Goal: Task Accomplishment & Management: Manage account settings

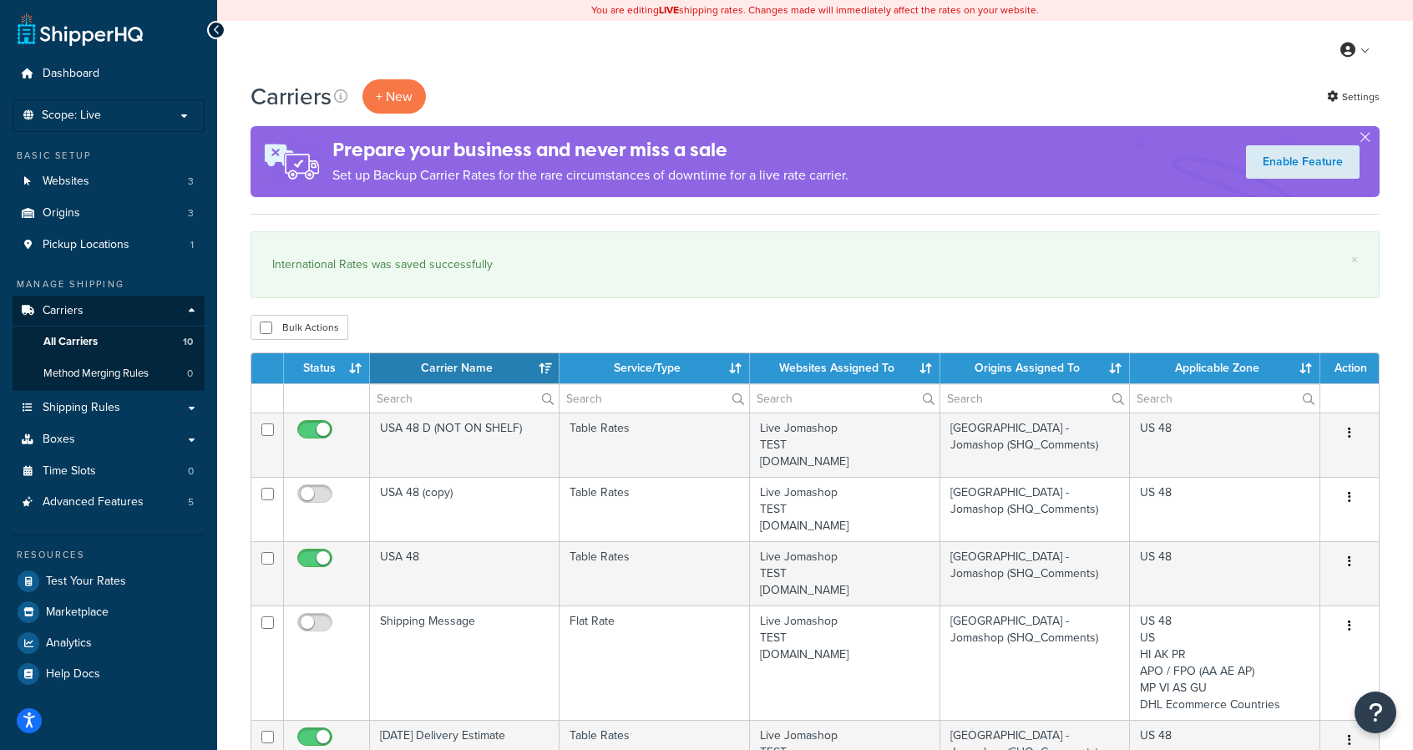
select select "15"
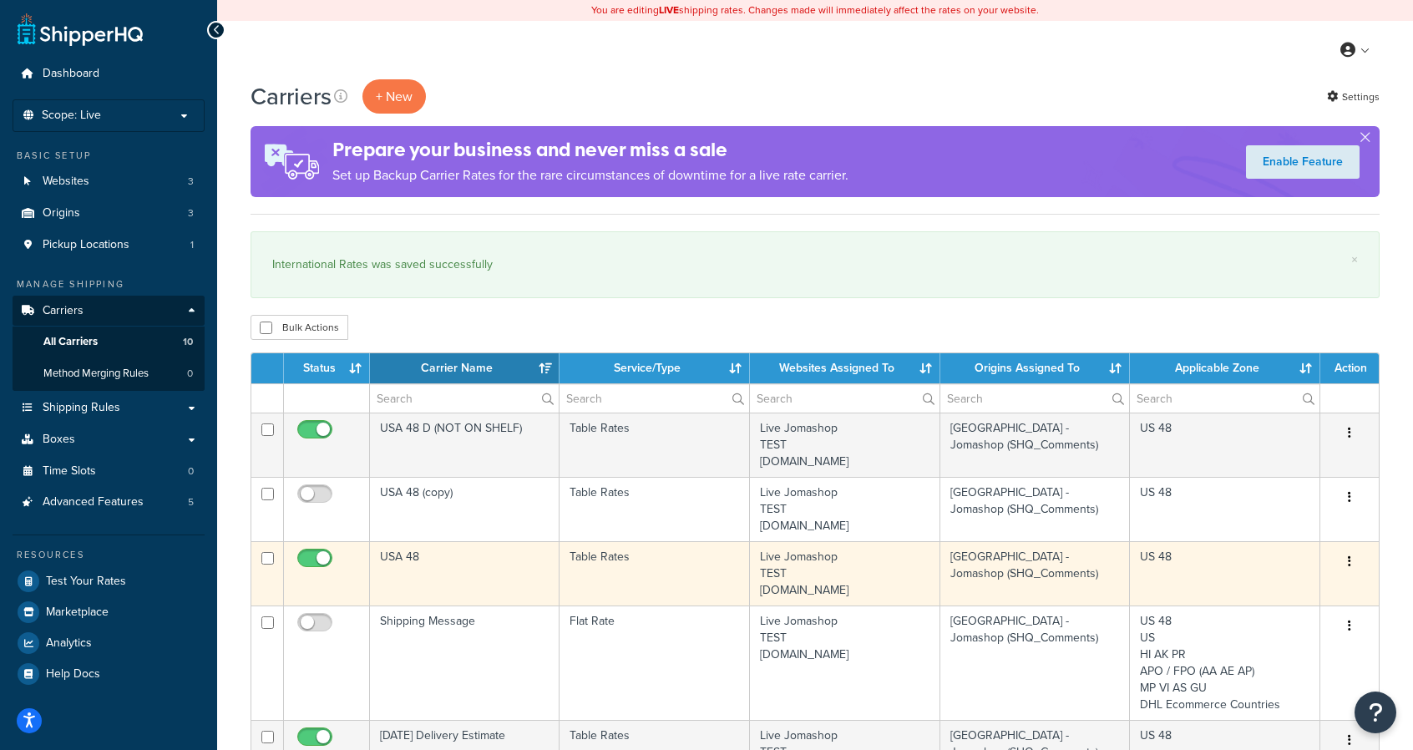
click at [1352, 561] on button "button" at bounding box center [1349, 562] width 23 height 27
click at [1285, 592] on link "Edit" at bounding box center [1282, 593] width 132 height 34
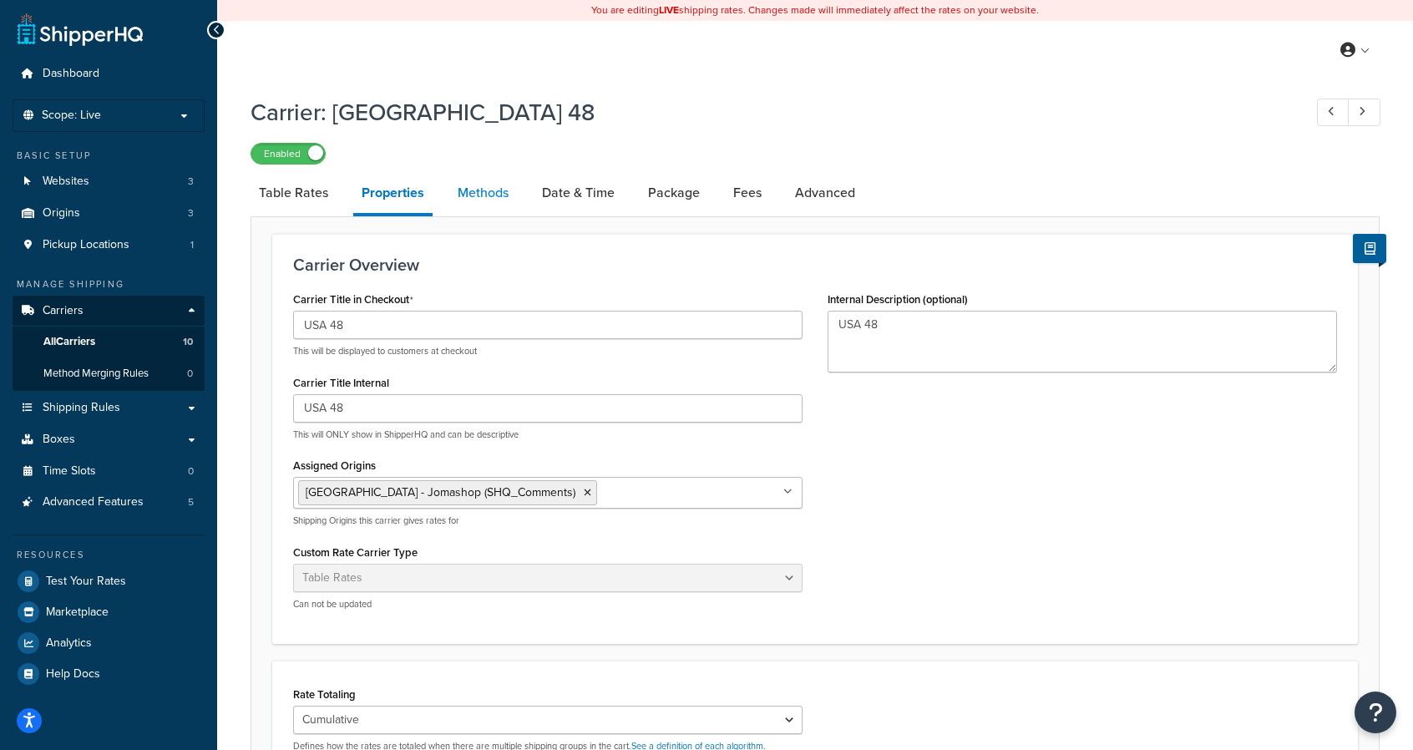
click at [503, 192] on link "Methods" at bounding box center [483, 193] width 68 height 40
select select "25"
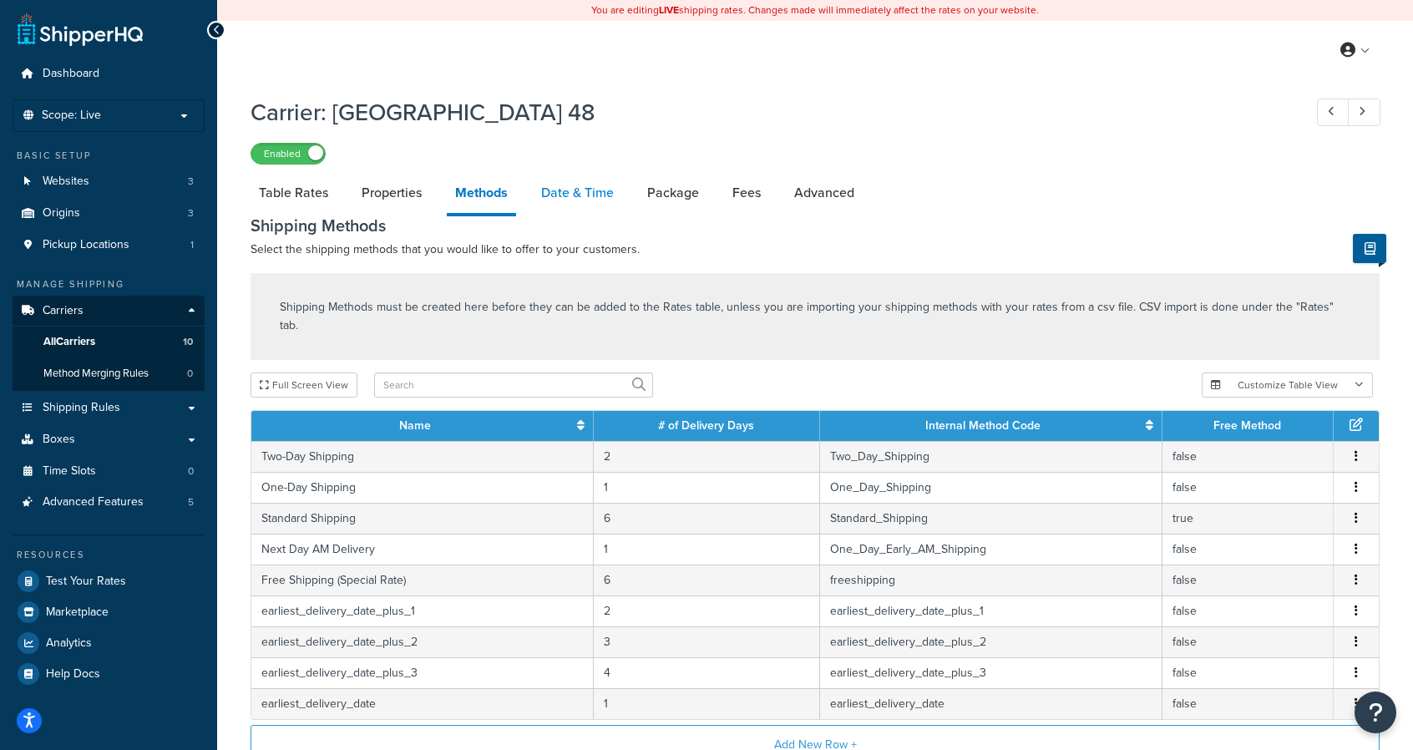
click at [580, 195] on link "Date & Time" at bounding box center [577, 193] width 89 height 40
select select "yMMMEd"
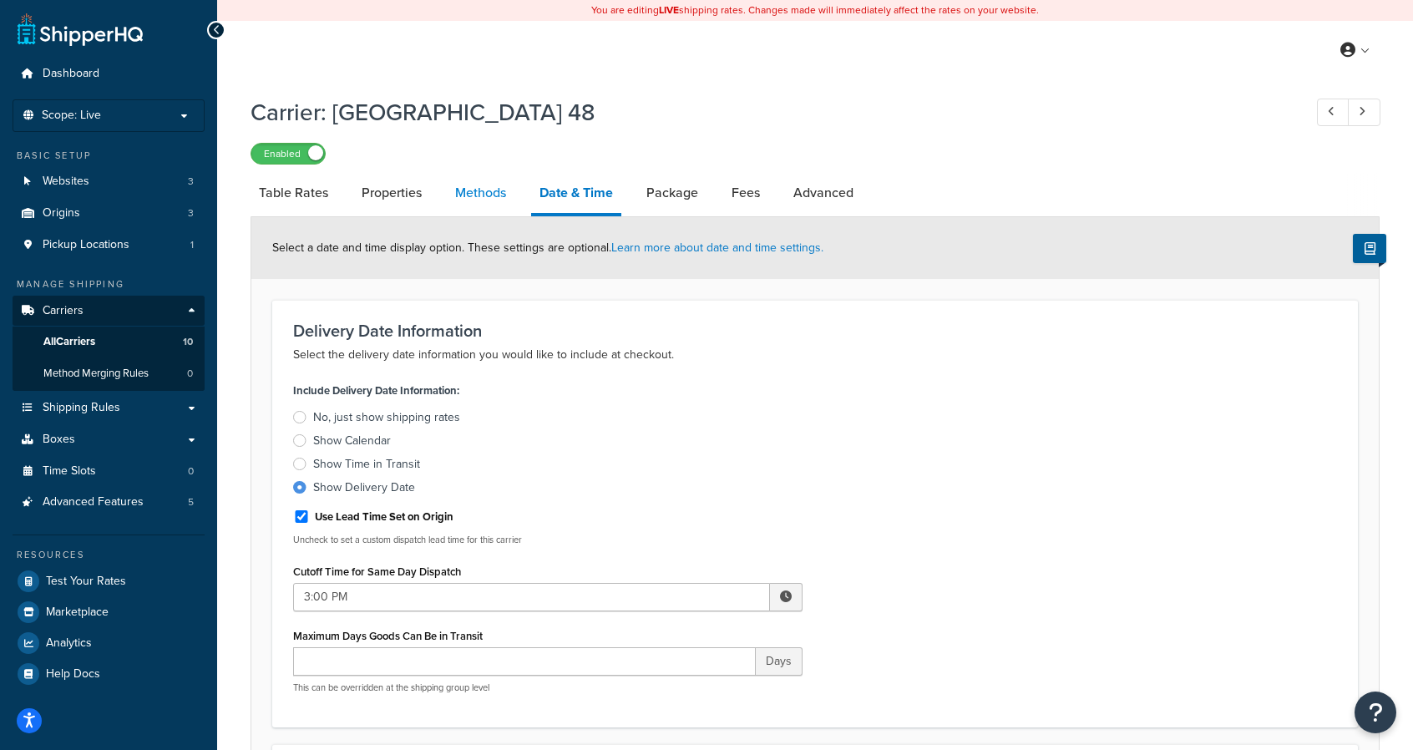
click at [468, 200] on link "Methods" at bounding box center [481, 193] width 68 height 40
select select "25"
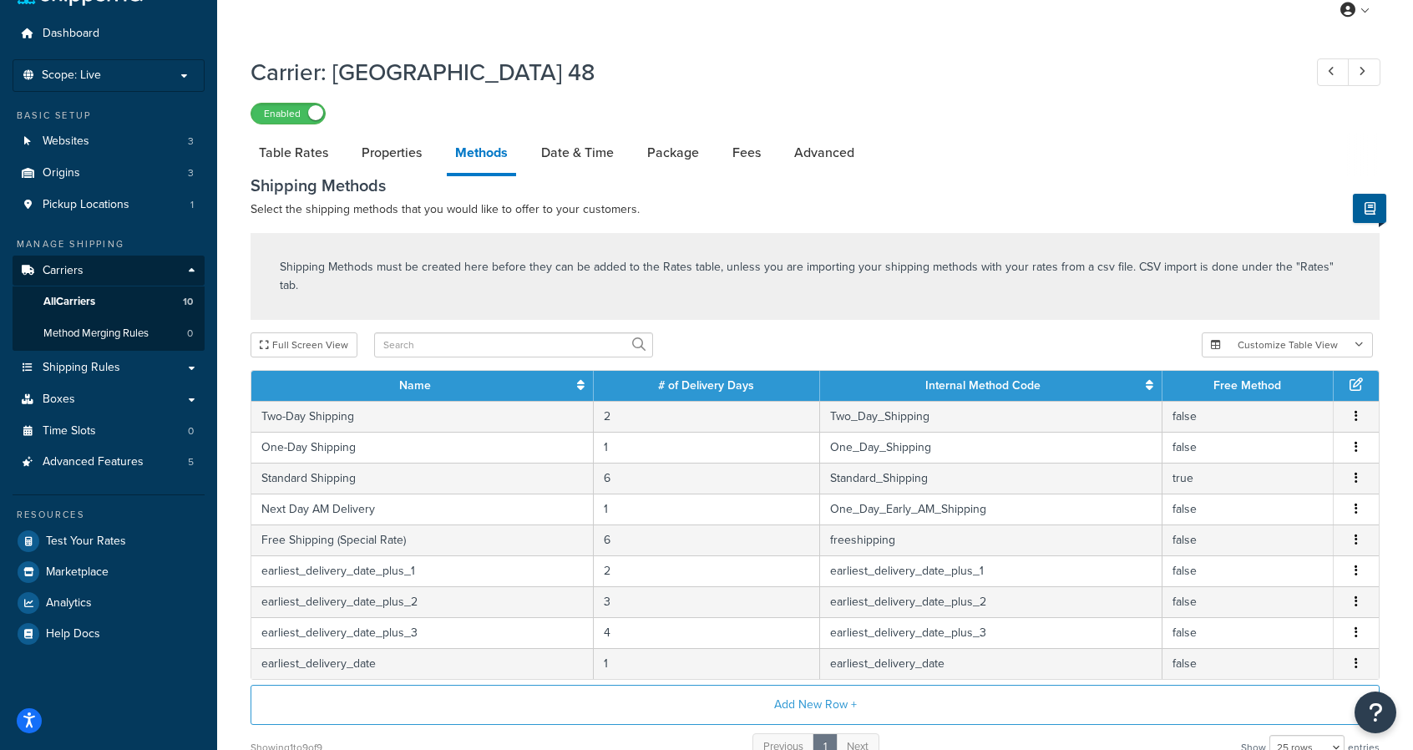
scroll to position [38, 0]
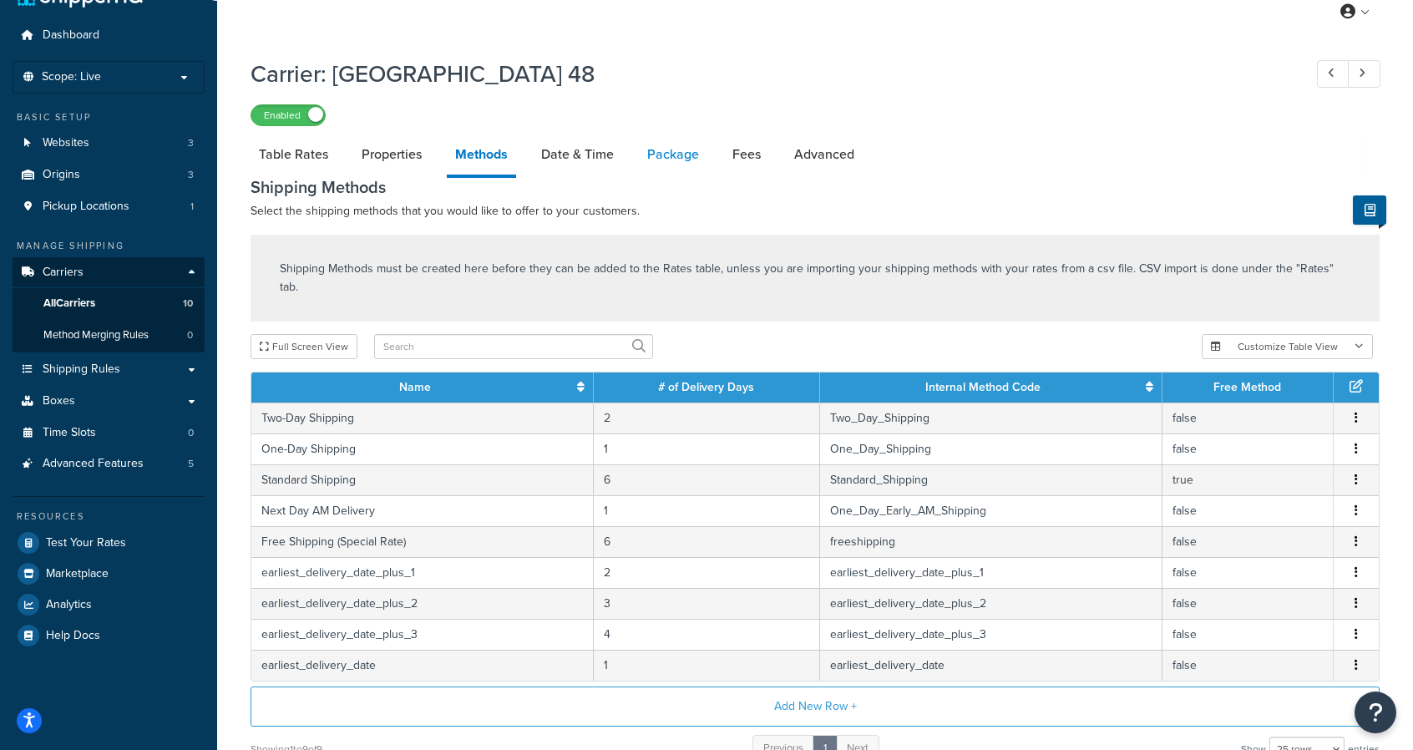
click at [670, 157] on link "Package" at bounding box center [673, 154] width 68 height 40
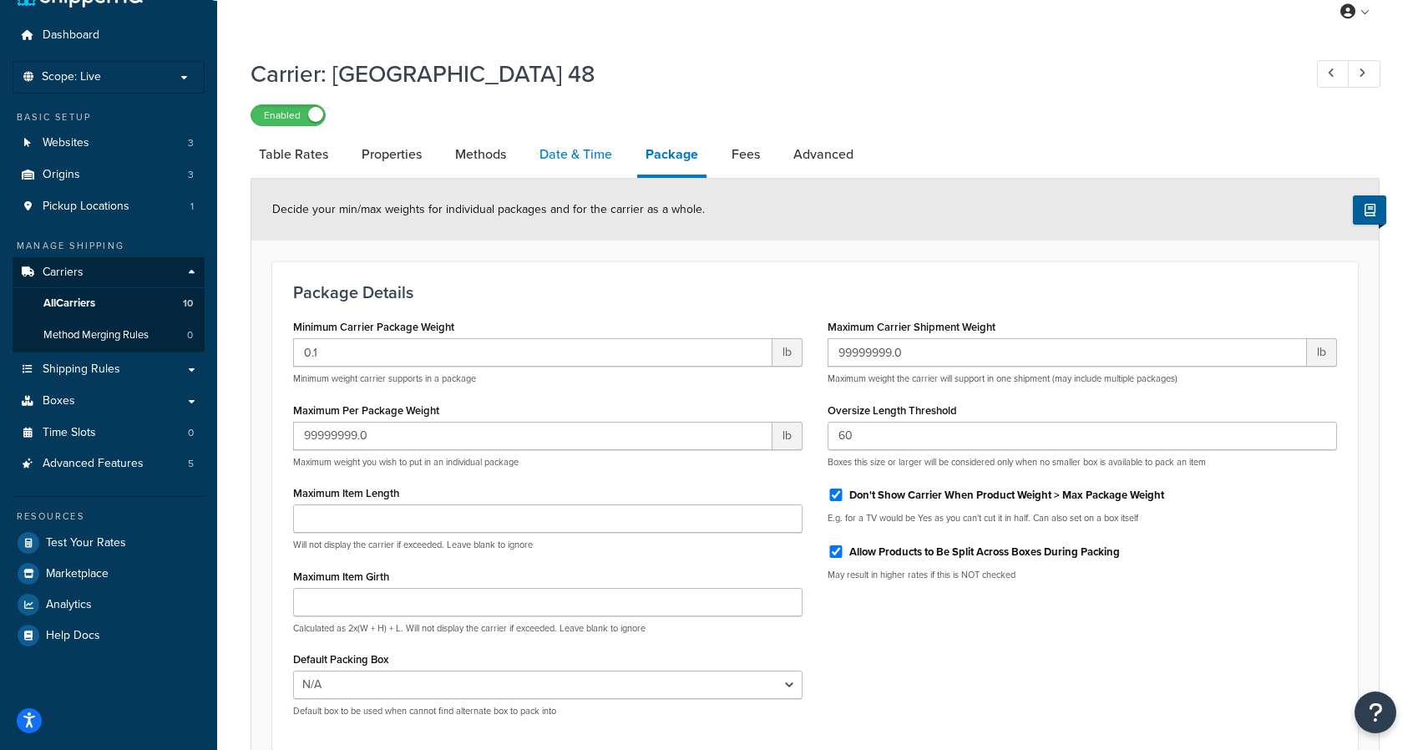
click at [582, 158] on link "Date & Time" at bounding box center [575, 154] width 89 height 40
select select "yMMMEd"
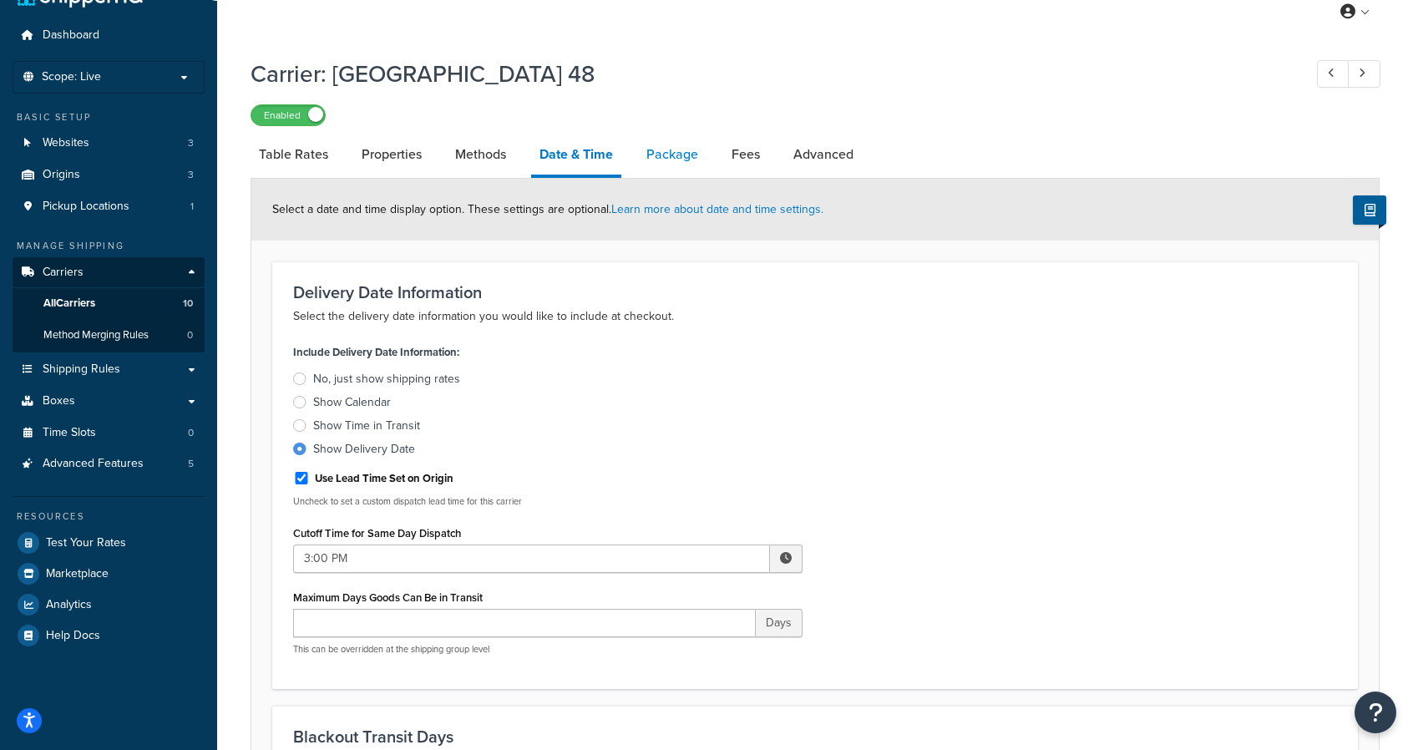
click at [680, 158] on link "Package" at bounding box center [672, 154] width 68 height 40
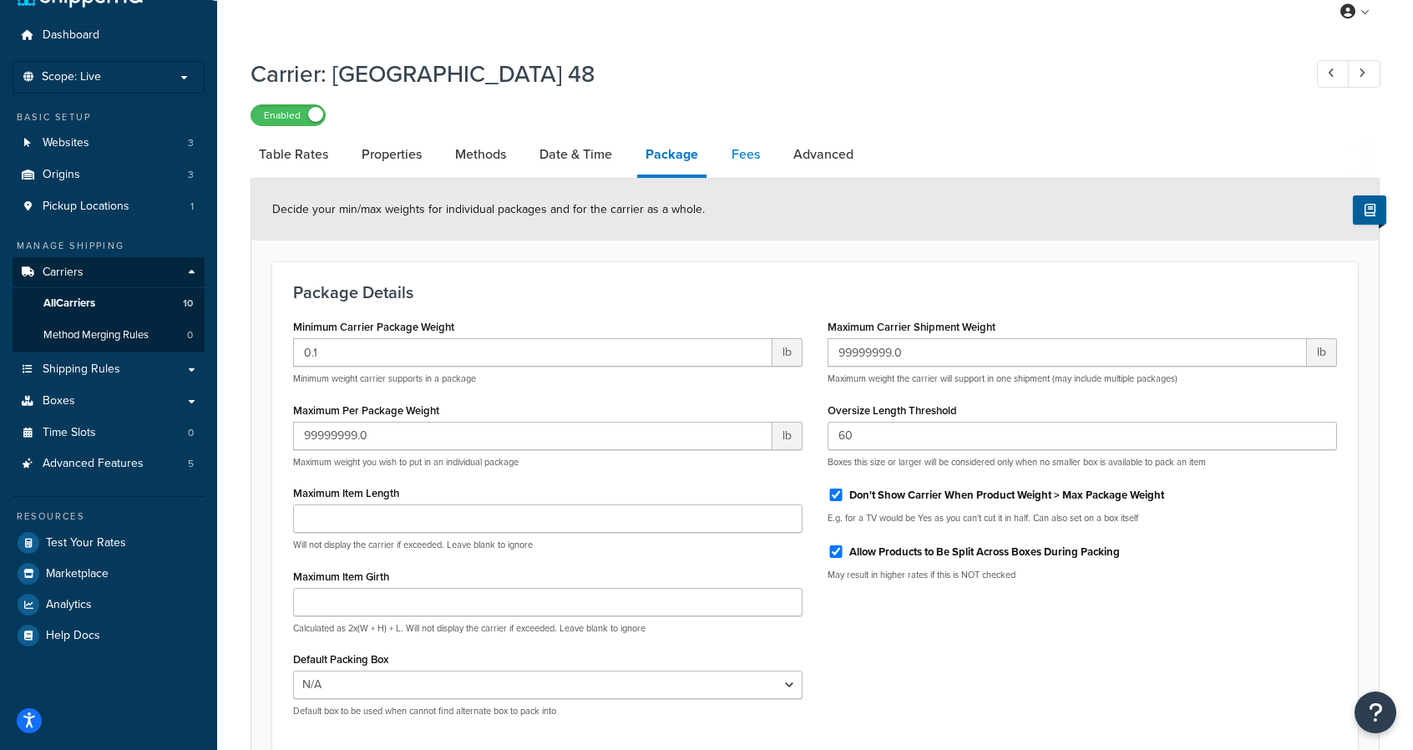
click at [752, 155] on link "Fees" at bounding box center [745, 154] width 45 height 40
select select "AFTER"
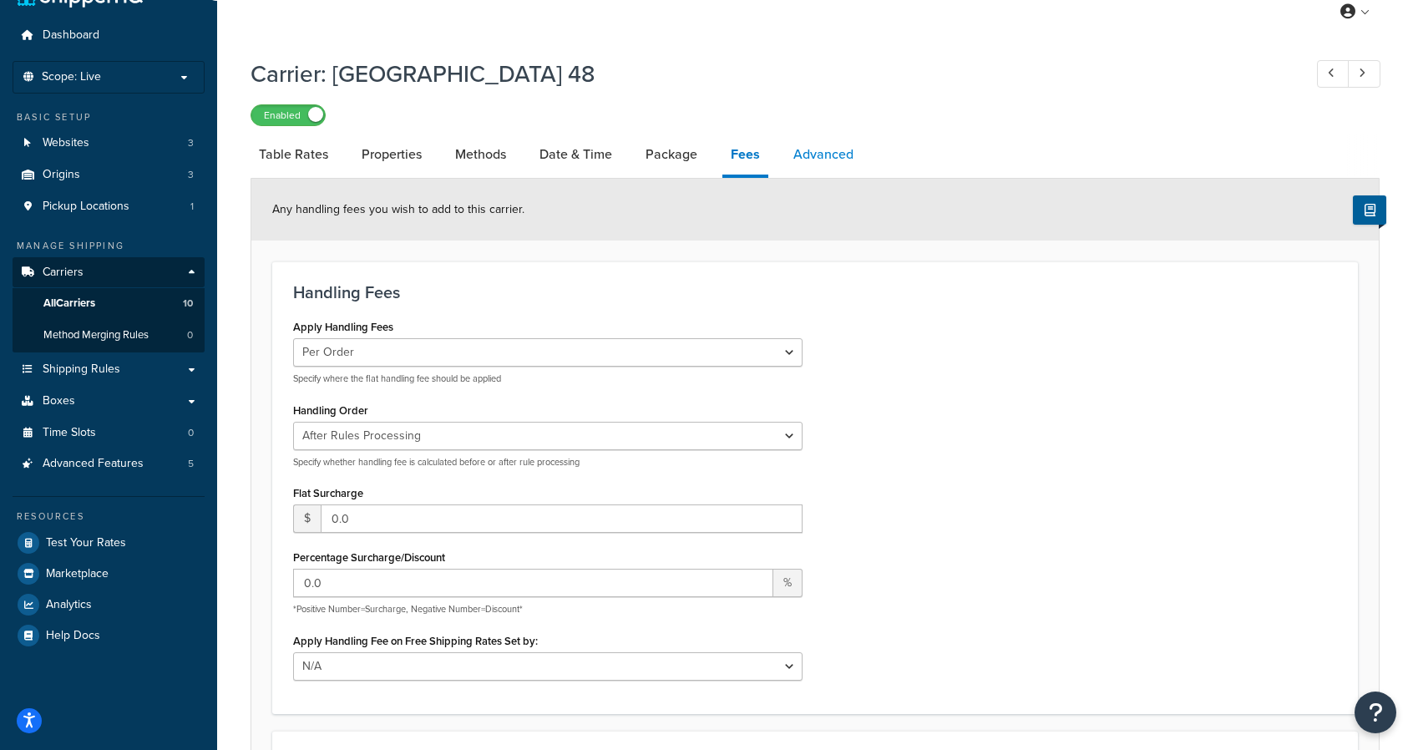
click at [809, 155] on link "Advanced" at bounding box center [823, 154] width 77 height 40
select select "false"
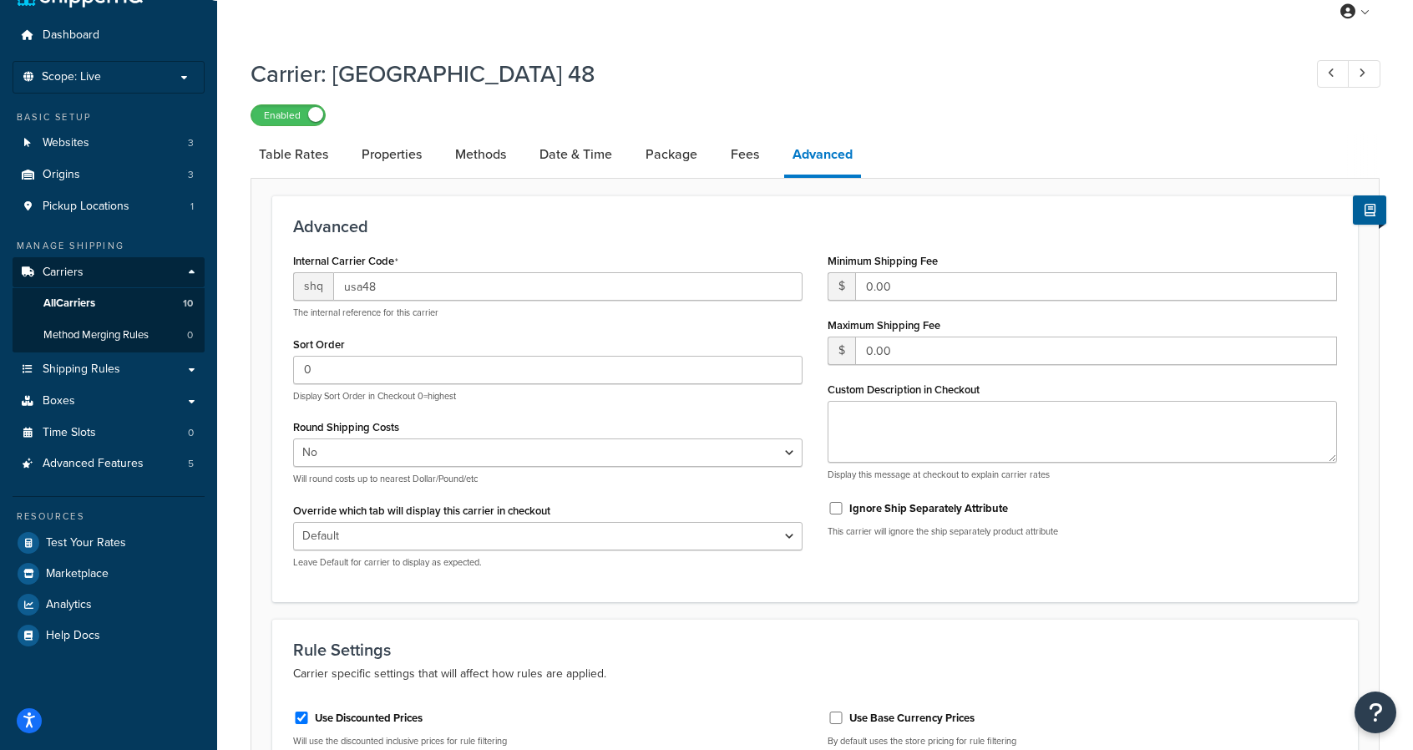
click at [554, 335] on div "Sort Order 0 Display Sort Order in Checkout 0=highest" at bounding box center [548, 367] width 510 height 70
drag, startPoint x: 419, startPoint y: 288, endPoint x: 289, endPoint y: 286, distance: 129.5
click at [289, 286] on div "Internal Carrier Code shq usa48 The internal reference for this carrier Sort Or…" at bounding box center [548, 415] width 535 height 332
click at [403, 260] on div "Internal Carrier Code shq usa48 The internal reference for this carrier" at bounding box center [548, 284] width 510 height 70
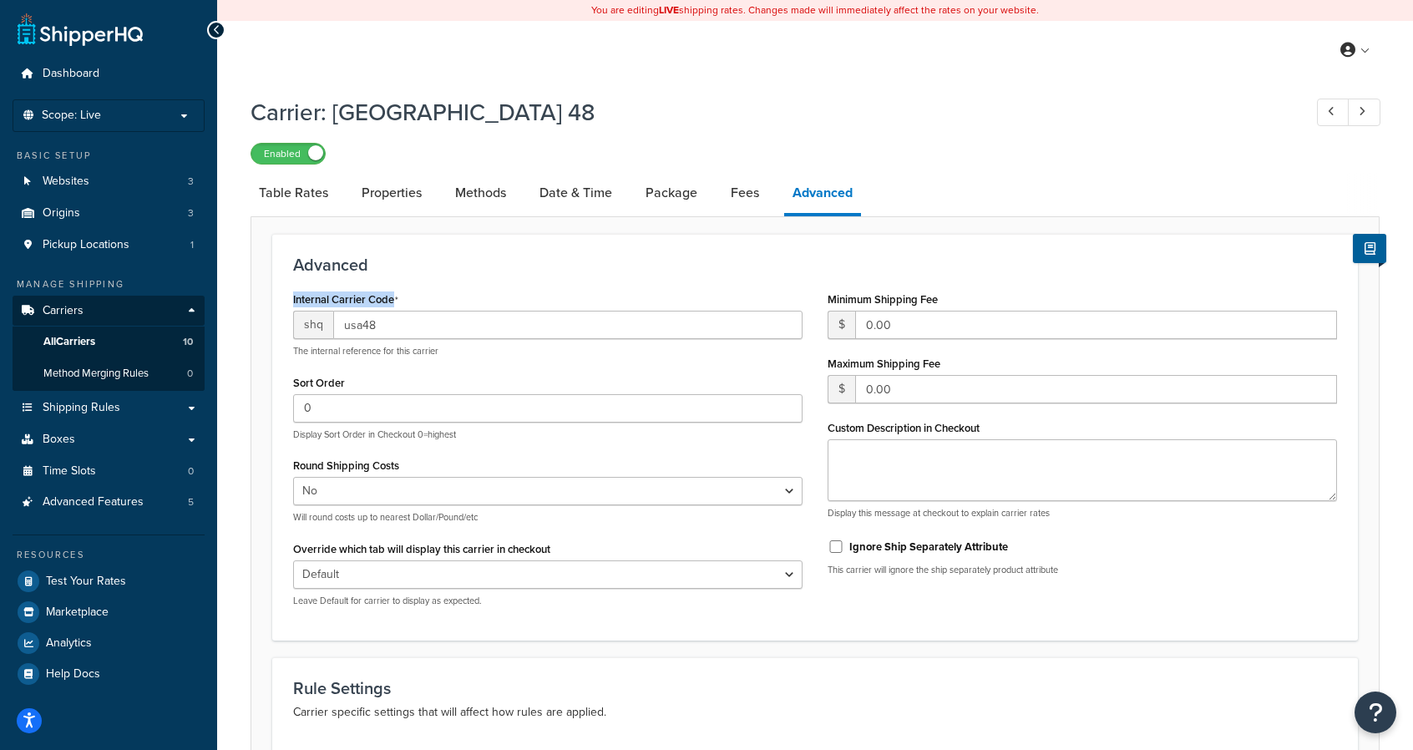
drag, startPoint x: 301, startPoint y: 304, endPoint x: 414, endPoint y: 314, distance: 114.0
click at [414, 314] on div "Internal Carrier Code shq usa48 The internal reference for this carrier" at bounding box center [548, 322] width 510 height 70
click at [457, 309] on div "Internal Carrier Code shq usa48 The internal reference for this carrier" at bounding box center [548, 322] width 510 height 70
drag, startPoint x: 454, startPoint y: 307, endPoint x: 292, endPoint y: 297, distance: 162.3
click at [292, 297] on div "Internal Carrier Code shq usa48 The internal reference for this carrier Sort Or…" at bounding box center [548, 453] width 535 height 332
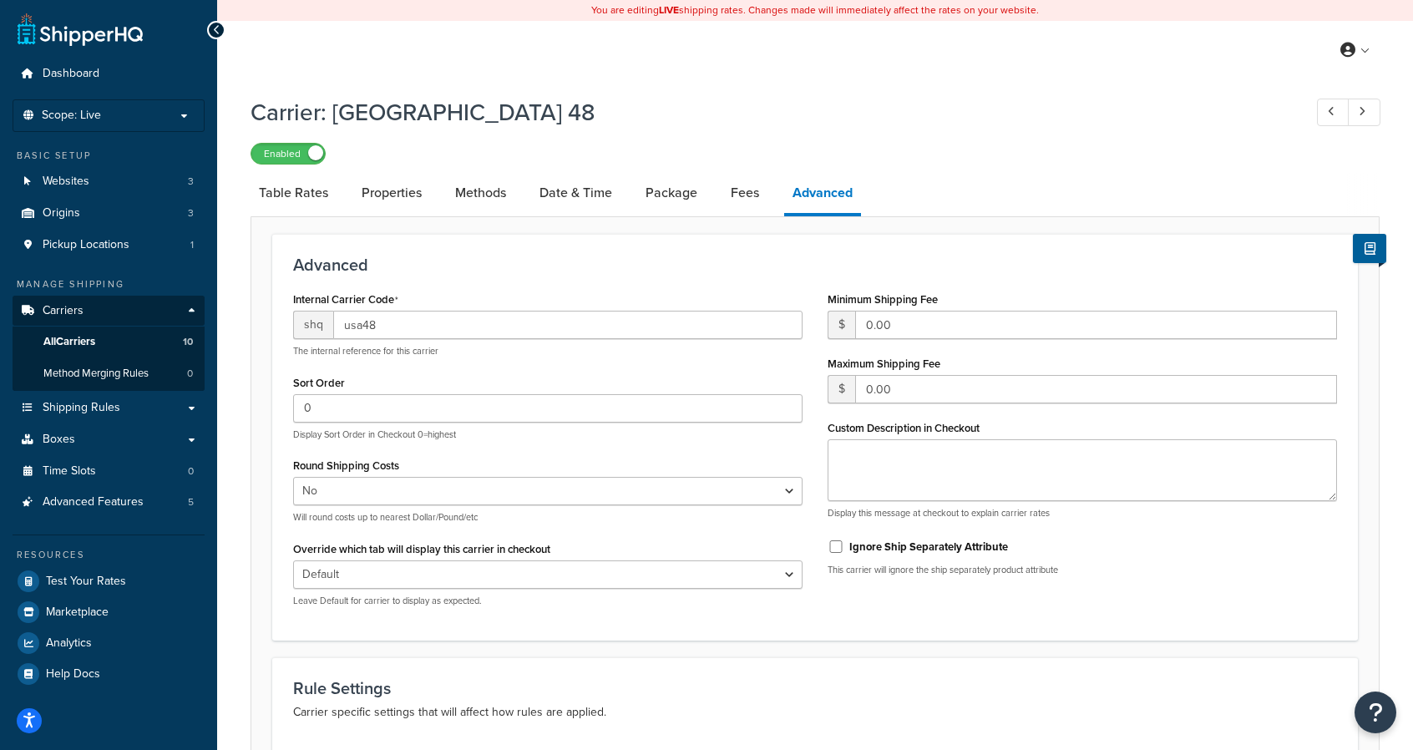
click at [558, 278] on div "Advanced Internal Carrier Code shq usa48 The internal reference for this carrie…" at bounding box center [815, 437] width 1086 height 407
drag, startPoint x: 346, startPoint y: 295, endPoint x: 409, endPoint y: 298, distance: 63.6
click at [409, 298] on div "Internal Carrier Code shq usa48 The internal reference for this carrier" at bounding box center [548, 322] width 510 height 70
drag, startPoint x: 409, startPoint y: 298, endPoint x: 292, endPoint y: 300, distance: 117.0
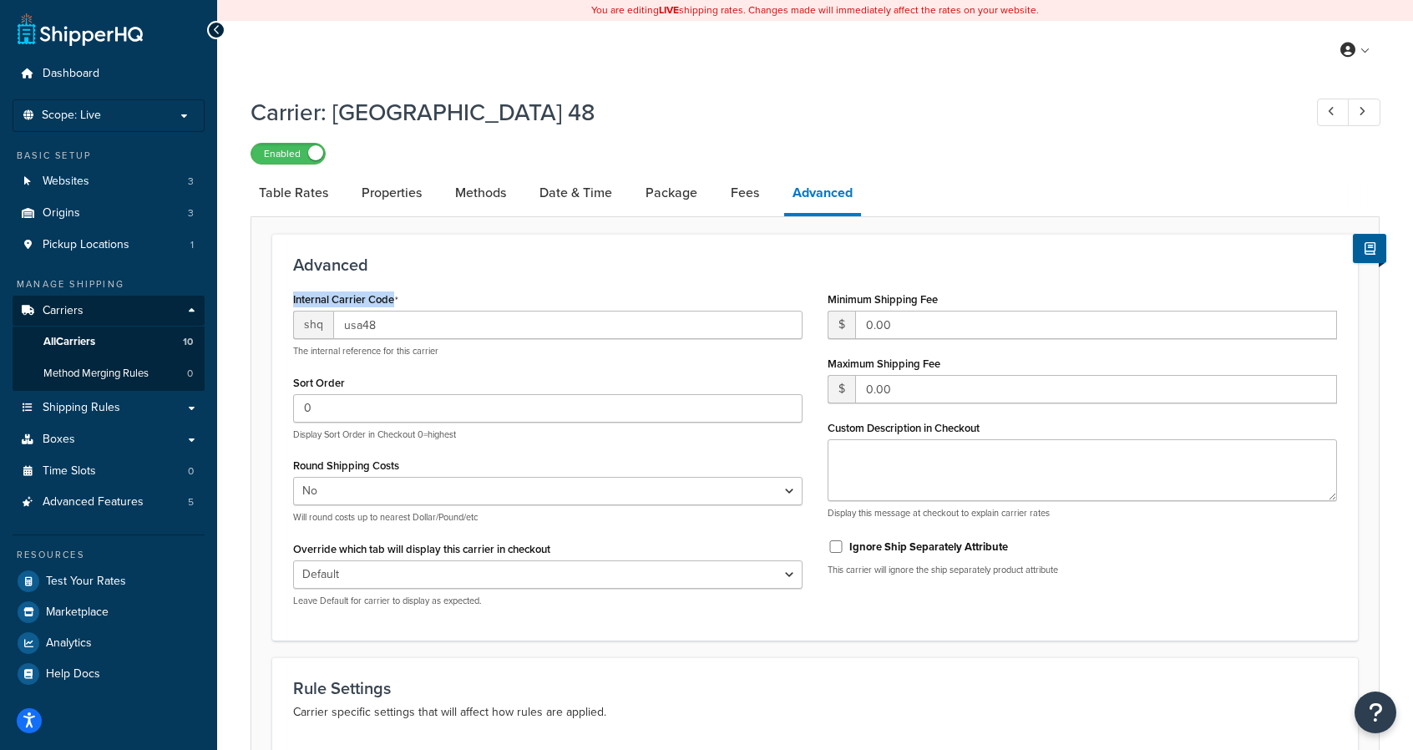
click at [292, 300] on div "Internal Carrier Code shq usa48 The internal reference for this carrier Sort Or…" at bounding box center [548, 453] width 535 height 332
click at [305, 293] on label "Internal Carrier Code" at bounding box center [345, 299] width 105 height 13
click at [292, 297] on div "Internal Carrier Code shq usa48 The internal reference for this carrier Sort Or…" at bounding box center [548, 453] width 535 height 332
drag, startPoint x: 298, startPoint y: 301, endPoint x: 430, endPoint y: 296, distance: 132.1
click at [430, 296] on div "Internal Carrier Code shq usa48 The internal reference for this carrier" at bounding box center [548, 322] width 510 height 70
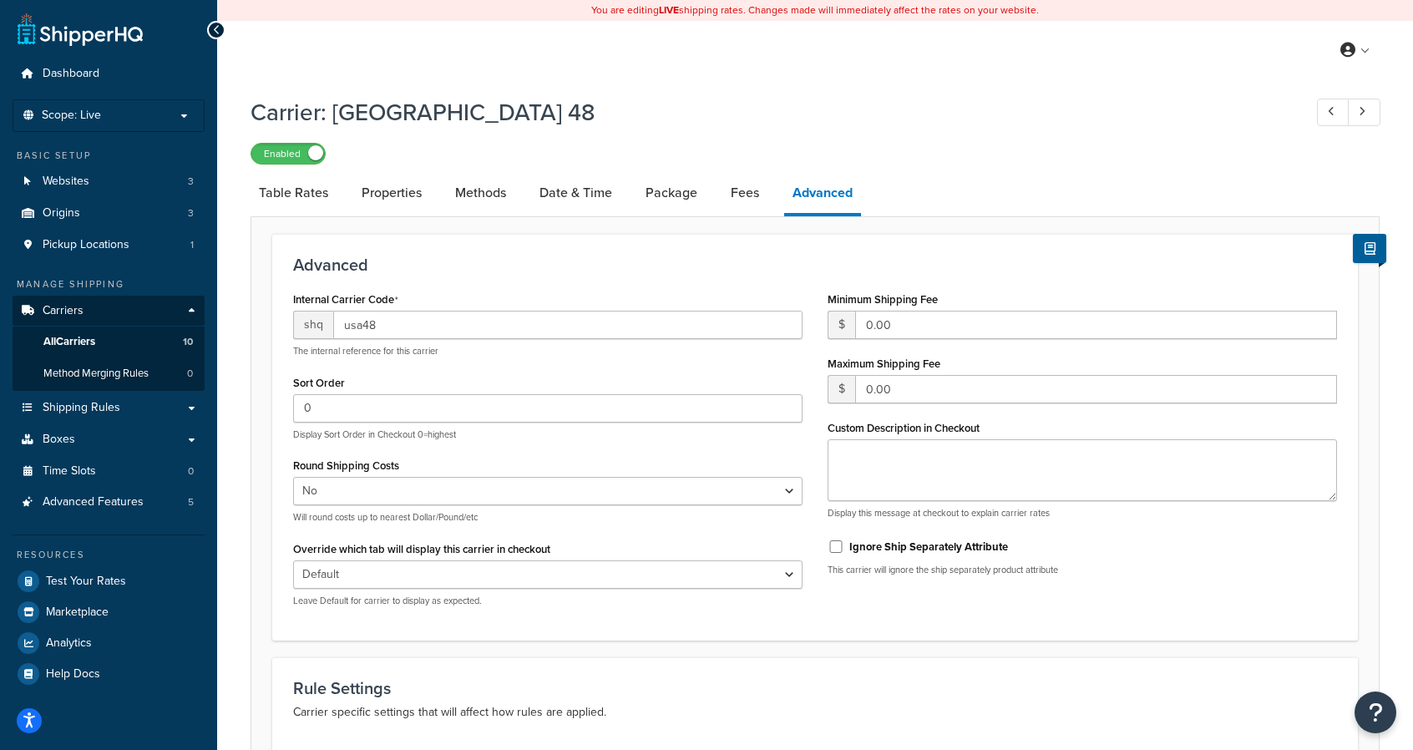
click at [430, 296] on div "Internal Carrier Code shq usa48 The internal reference for this carrier" at bounding box center [548, 322] width 510 height 70
drag, startPoint x: 418, startPoint y: 325, endPoint x: 292, endPoint y: 318, distance: 125.5
click at [293, 318] on div "shq usa48" at bounding box center [548, 325] width 510 height 28
click at [484, 280] on div "Advanced Internal Carrier Code shq usa48 The internal reference for this carrie…" at bounding box center [815, 437] width 1086 height 407
click at [297, 186] on link "Table Rates" at bounding box center [294, 193] width 86 height 40
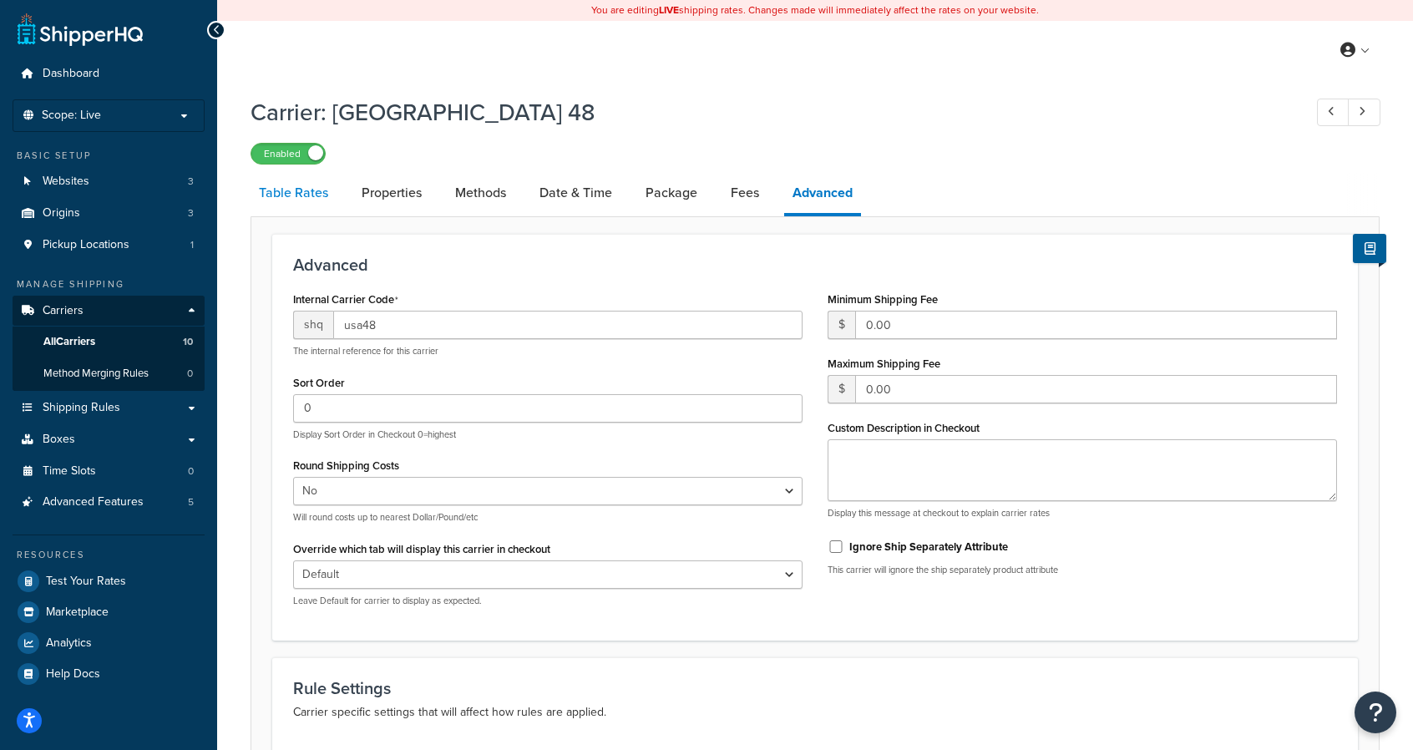
select select "25"
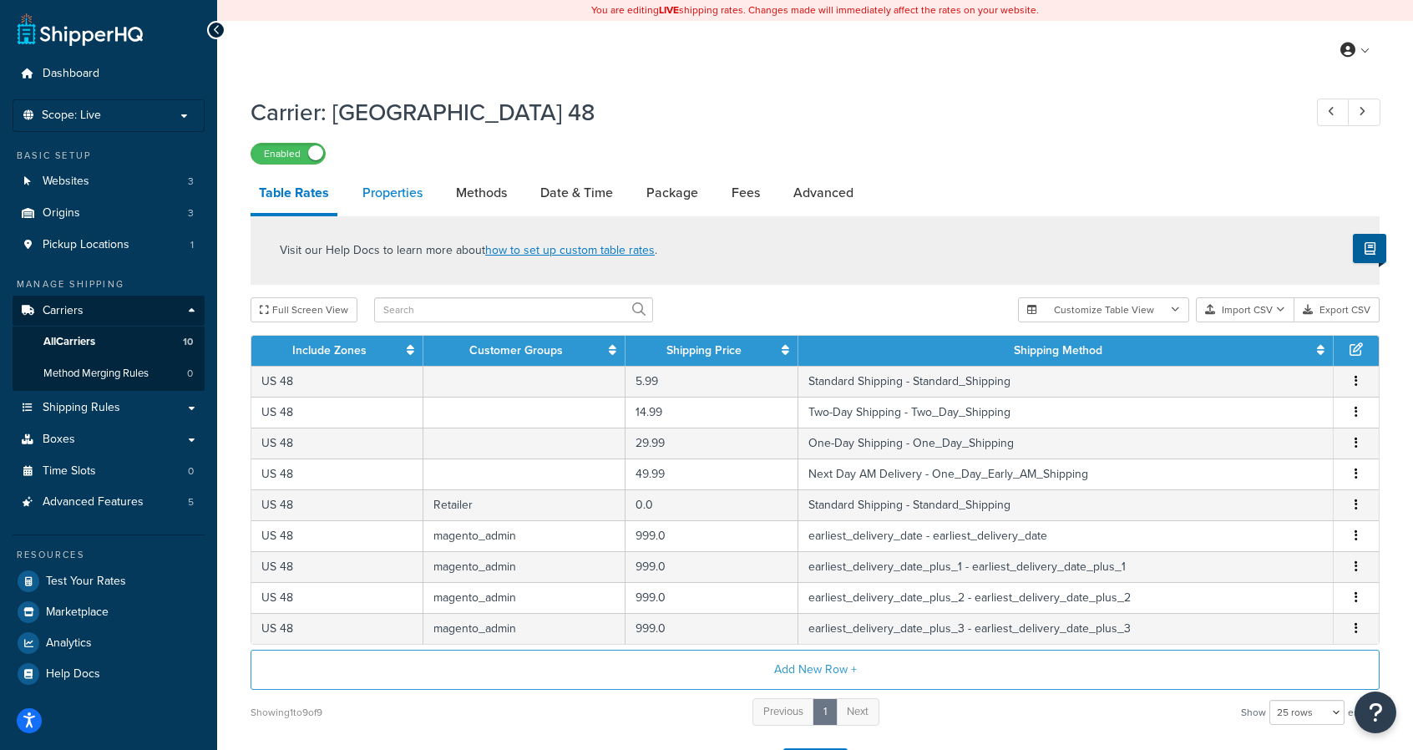
click at [393, 191] on link "Properties" at bounding box center [392, 193] width 77 height 40
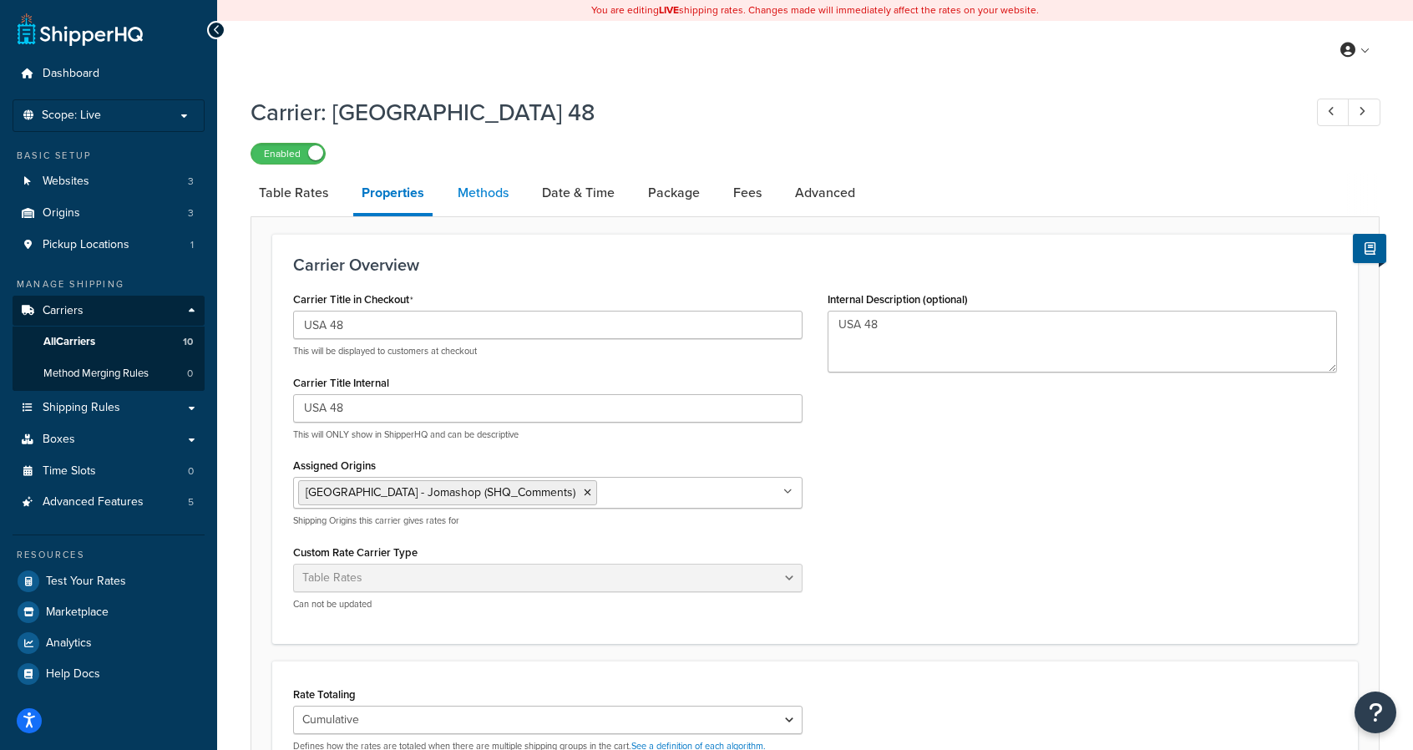
click at [486, 206] on link "Methods" at bounding box center [483, 193] width 68 height 40
select select "25"
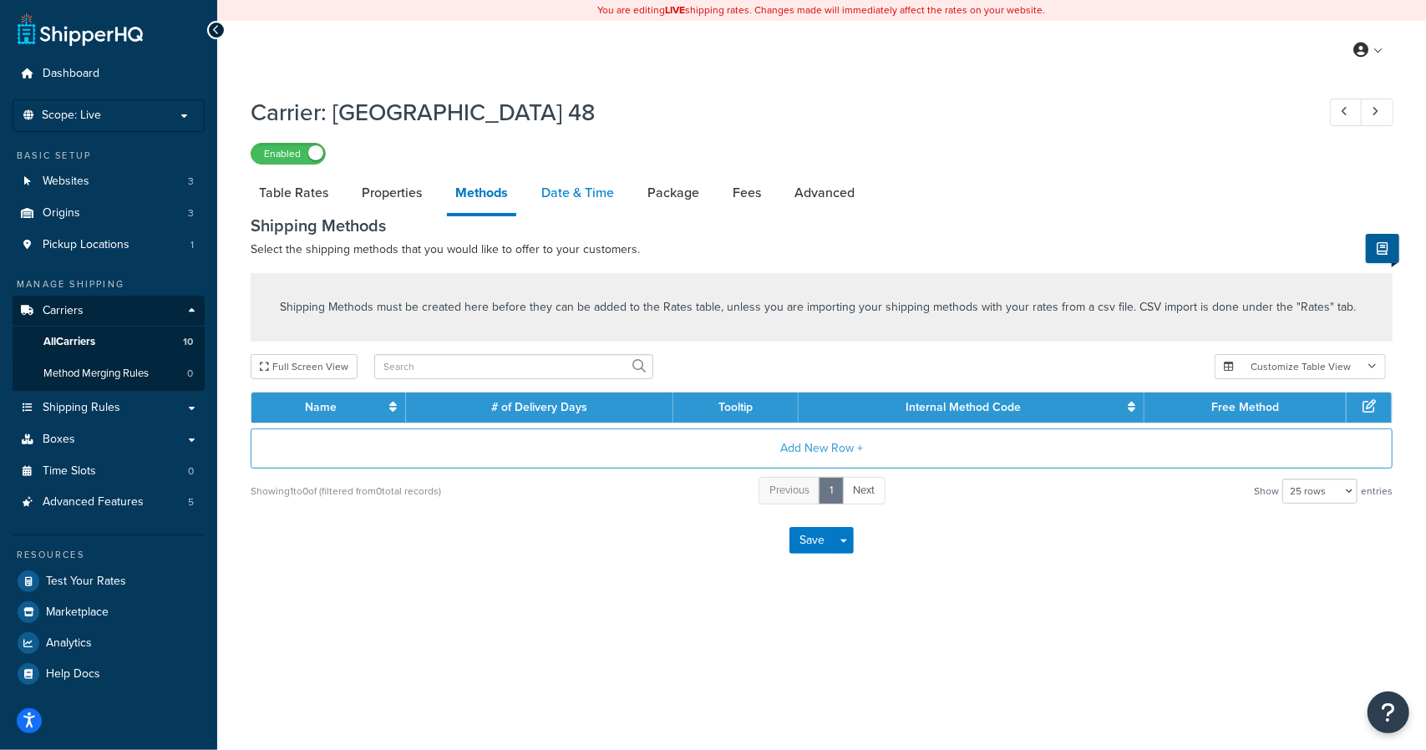
click at [563, 205] on link "Date & Time" at bounding box center [577, 193] width 89 height 40
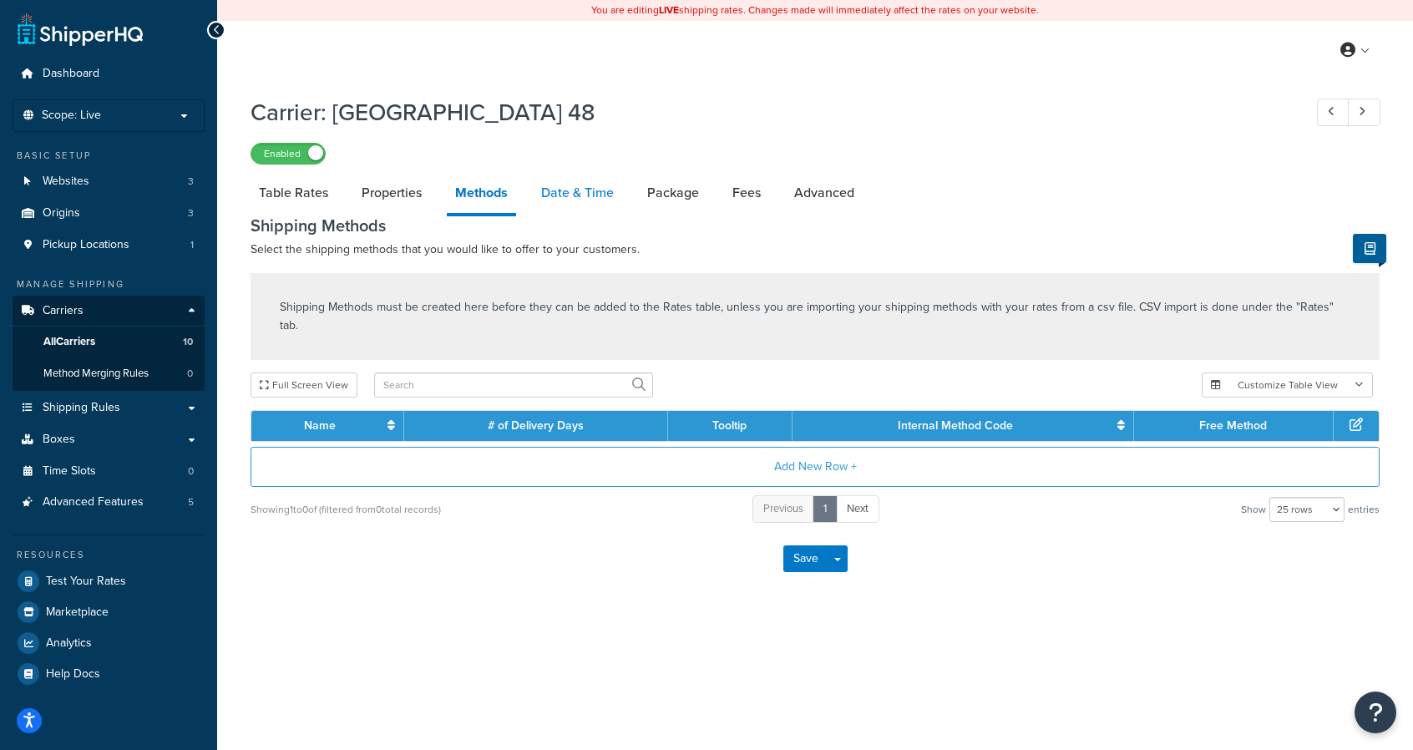
select select "yMMMEd"
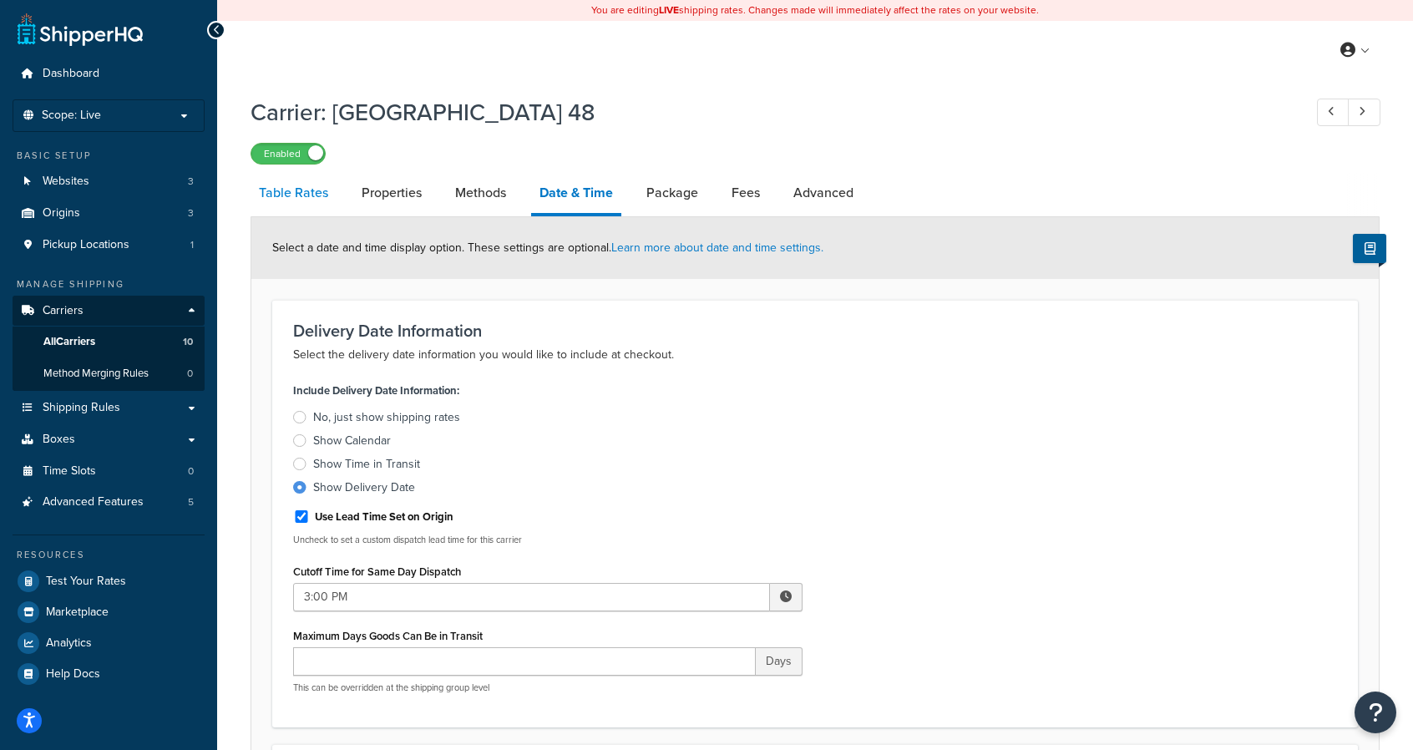
click at [317, 195] on link "Table Rates" at bounding box center [294, 193] width 86 height 40
select select "25"
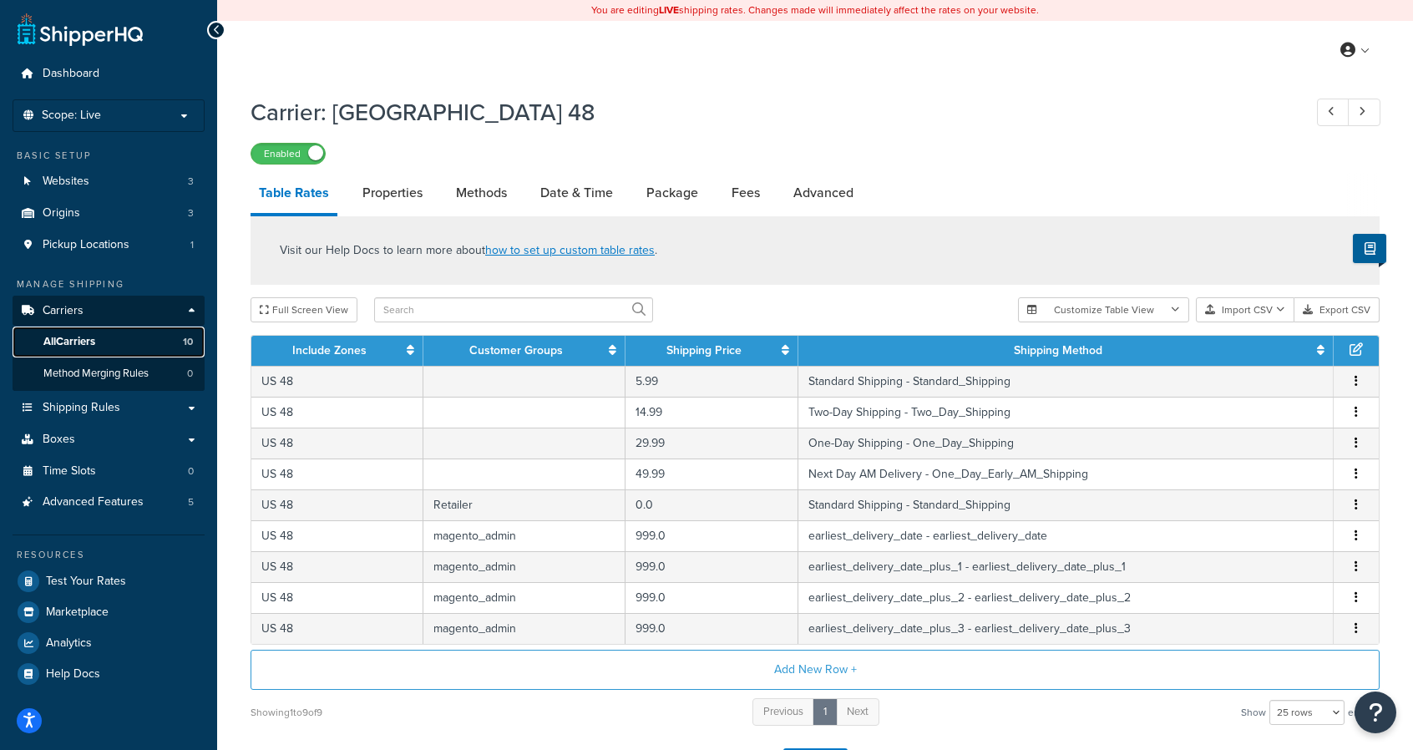
click at [79, 339] on span "All Carriers" at bounding box center [69, 342] width 52 height 14
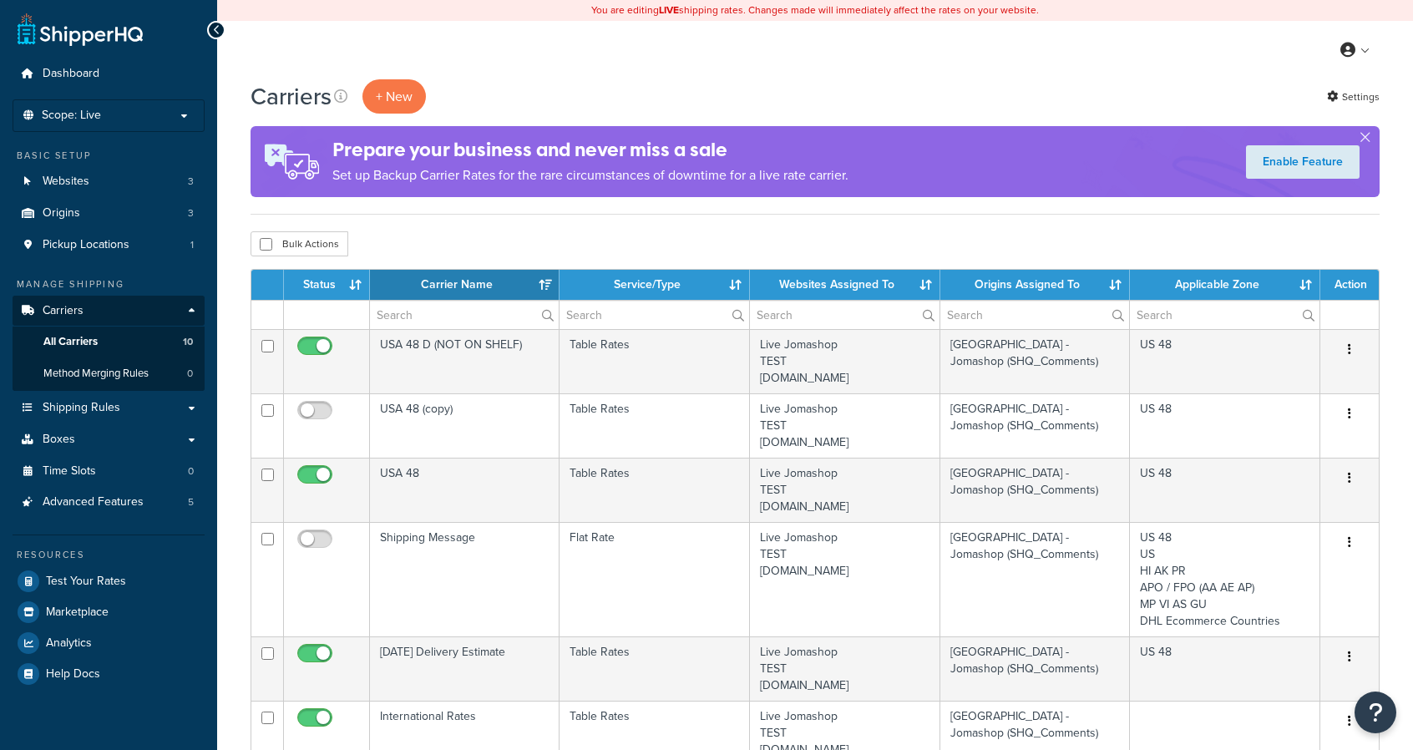
select select "15"
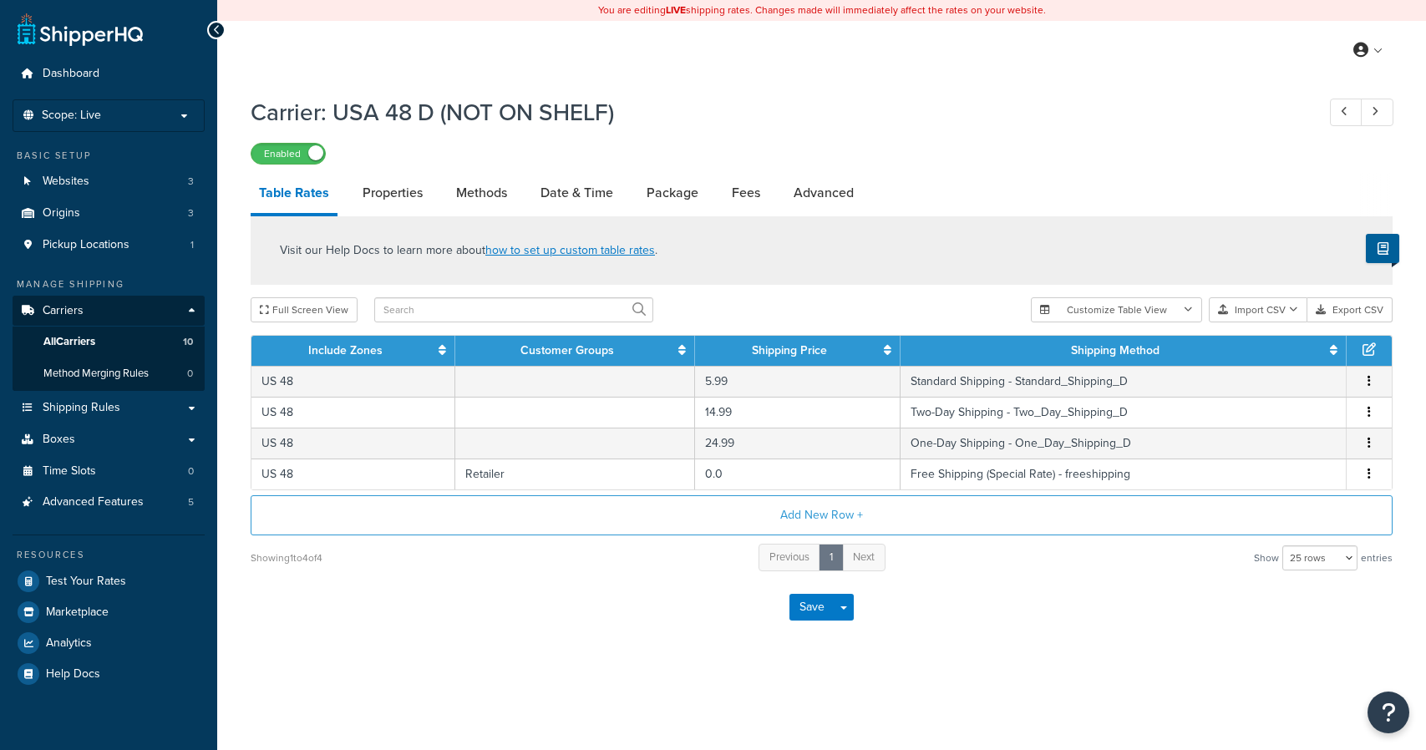
select select "25"
click at [576, 191] on link "Date & Time" at bounding box center [576, 193] width 89 height 40
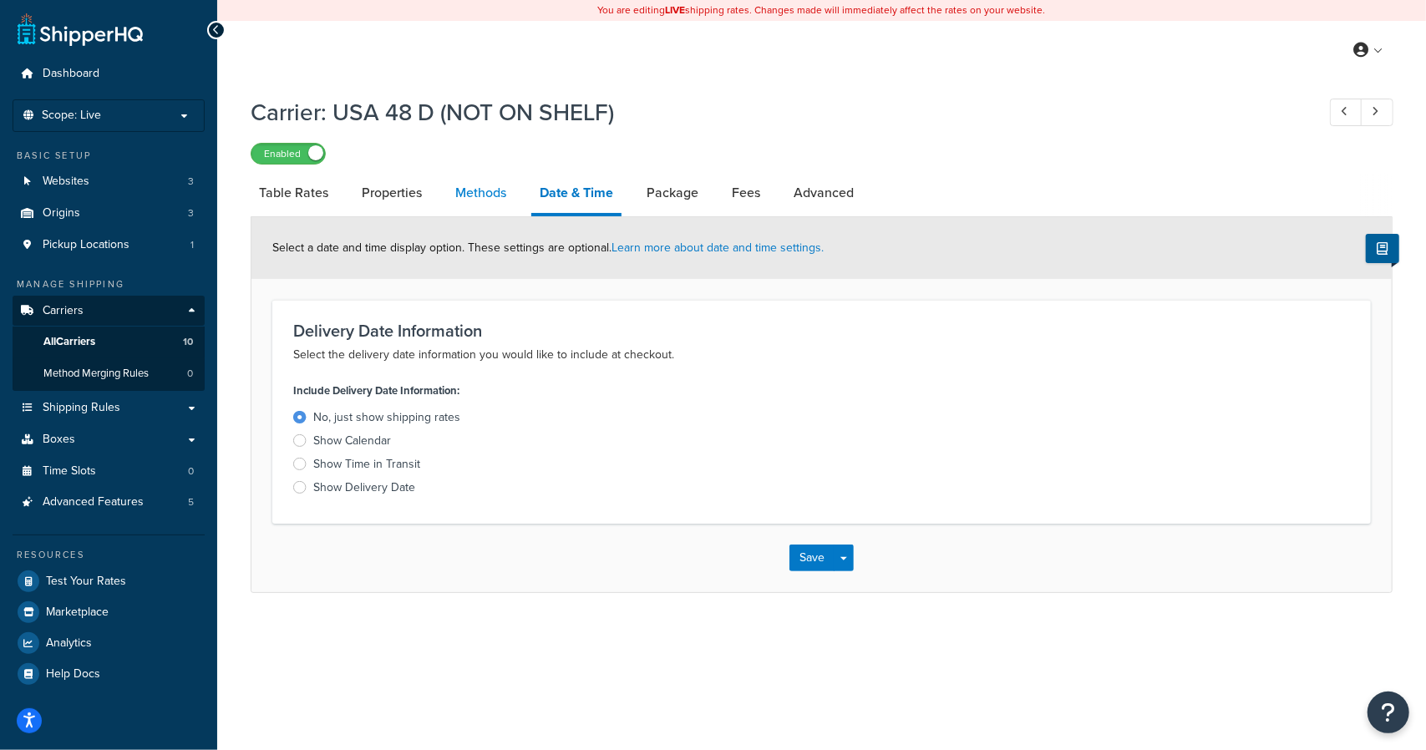
click at [458, 195] on link "Methods" at bounding box center [481, 193] width 68 height 40
select select "25"
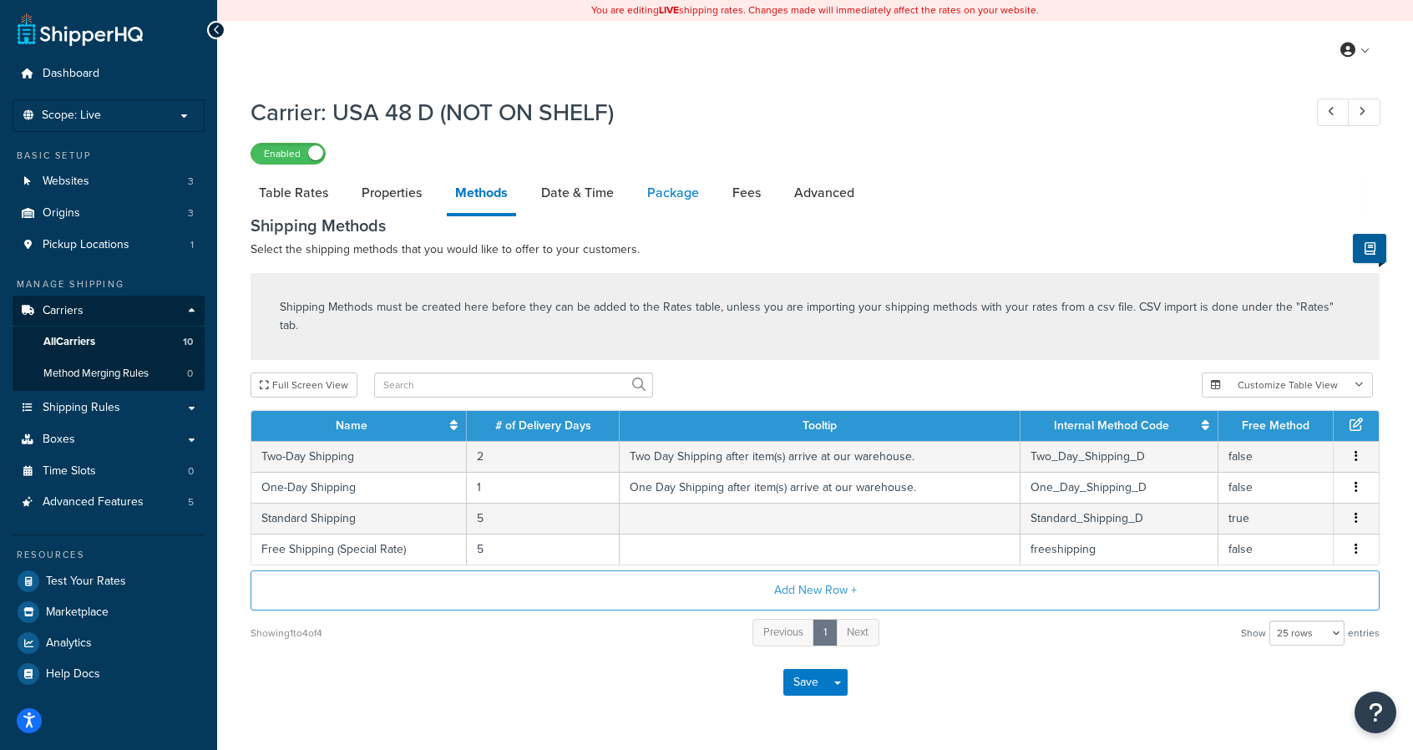
click at [681, 193] on link "Package" at bounding box center [673, 193] width 68 height 40
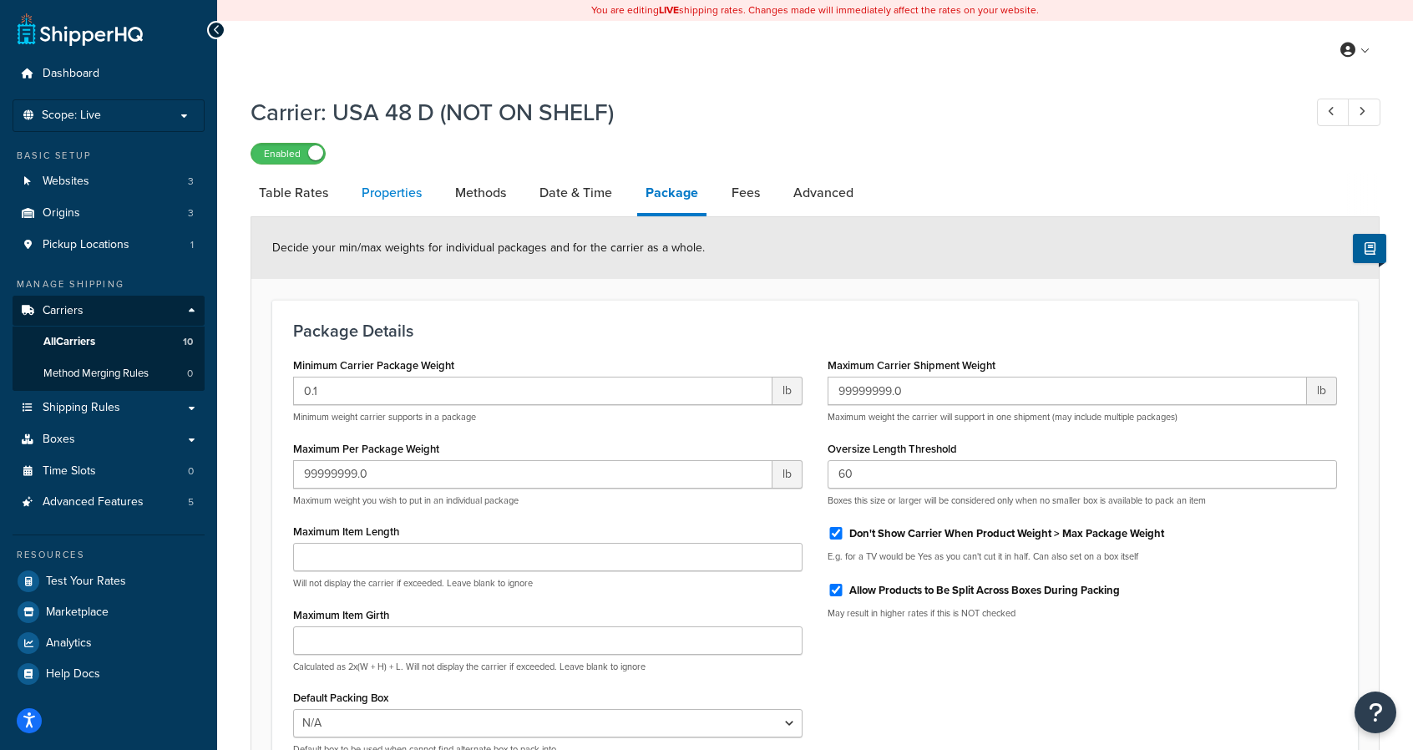
click at [369, 196] on link "Properties" at bounding box center [391, 193] width 77 height 40
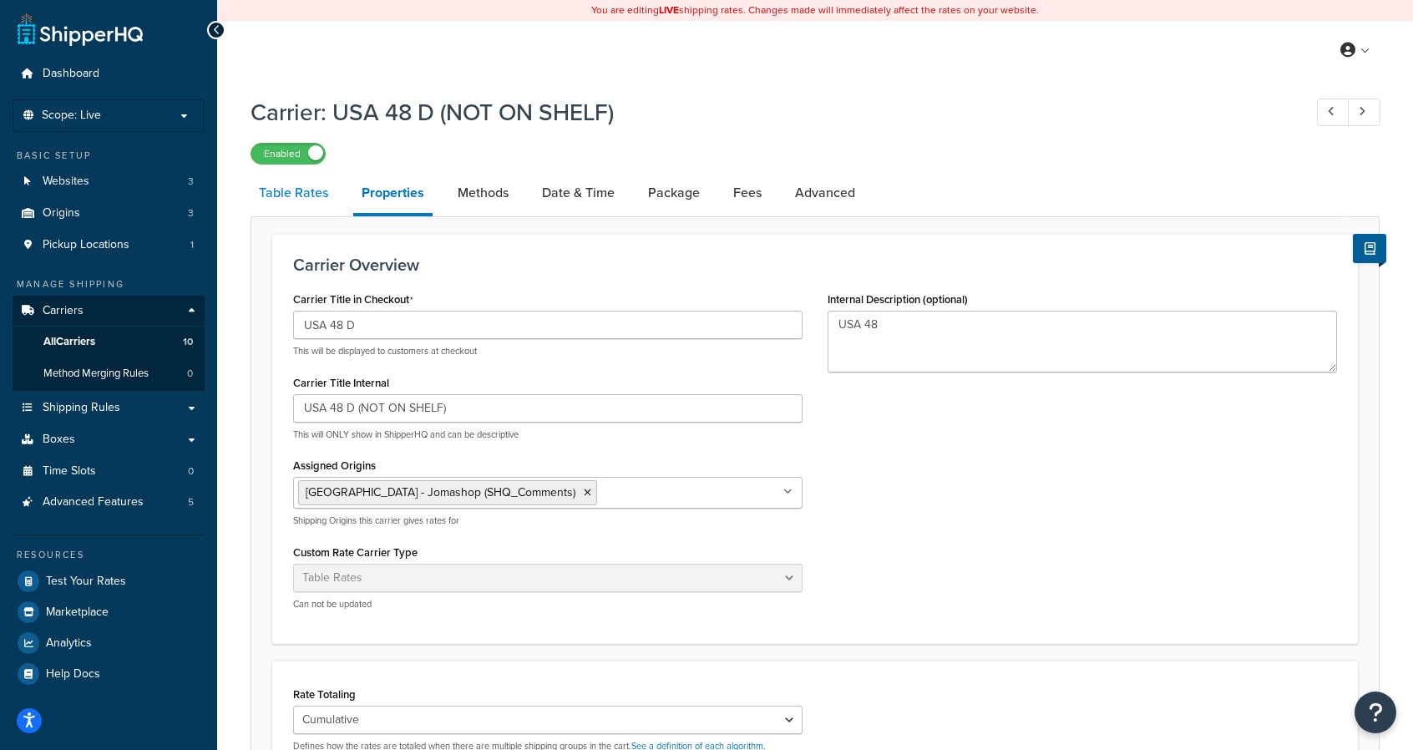
click at [304, 199] on link "Table Rates" at bounding box center [294, 193] width 86 height 40
select select "25"
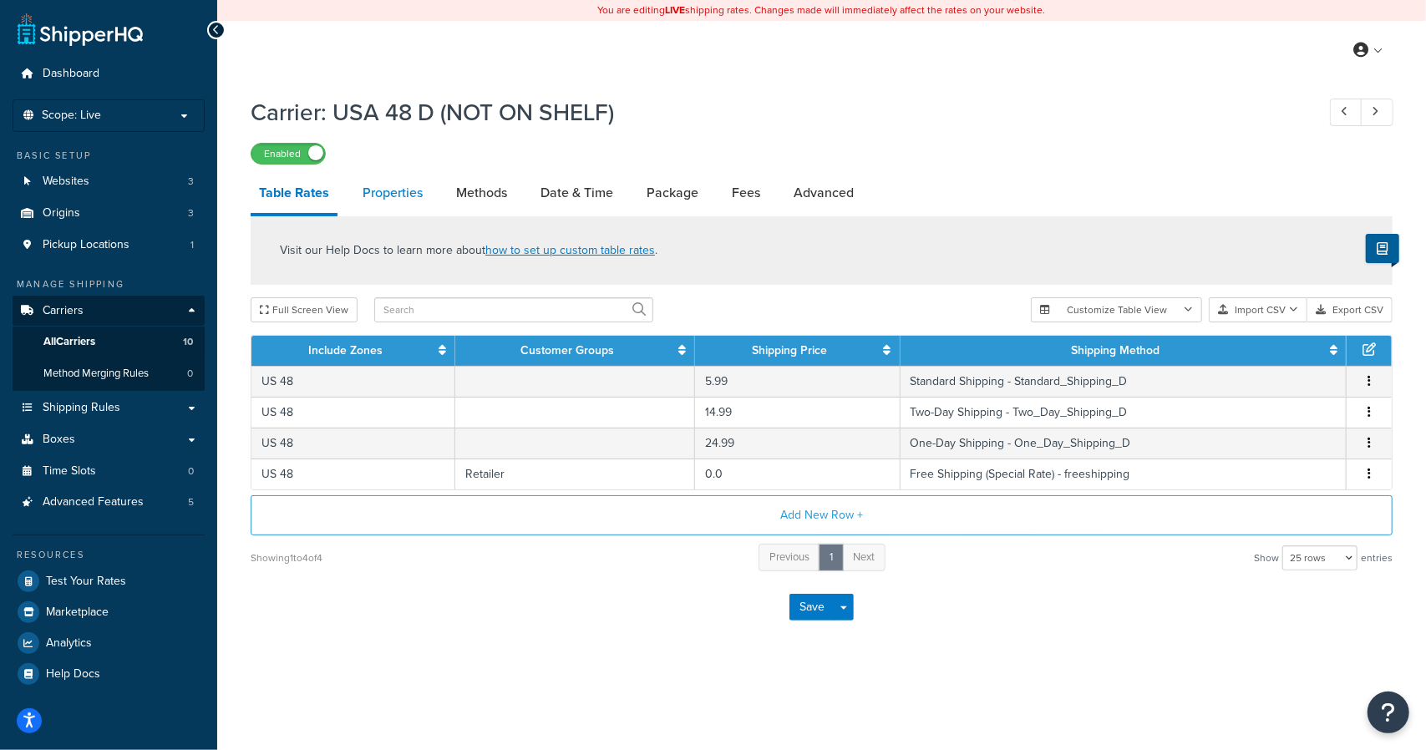
click at [391, 186] on link "Properties" at bounding box center [392, 193] width 77 height 40
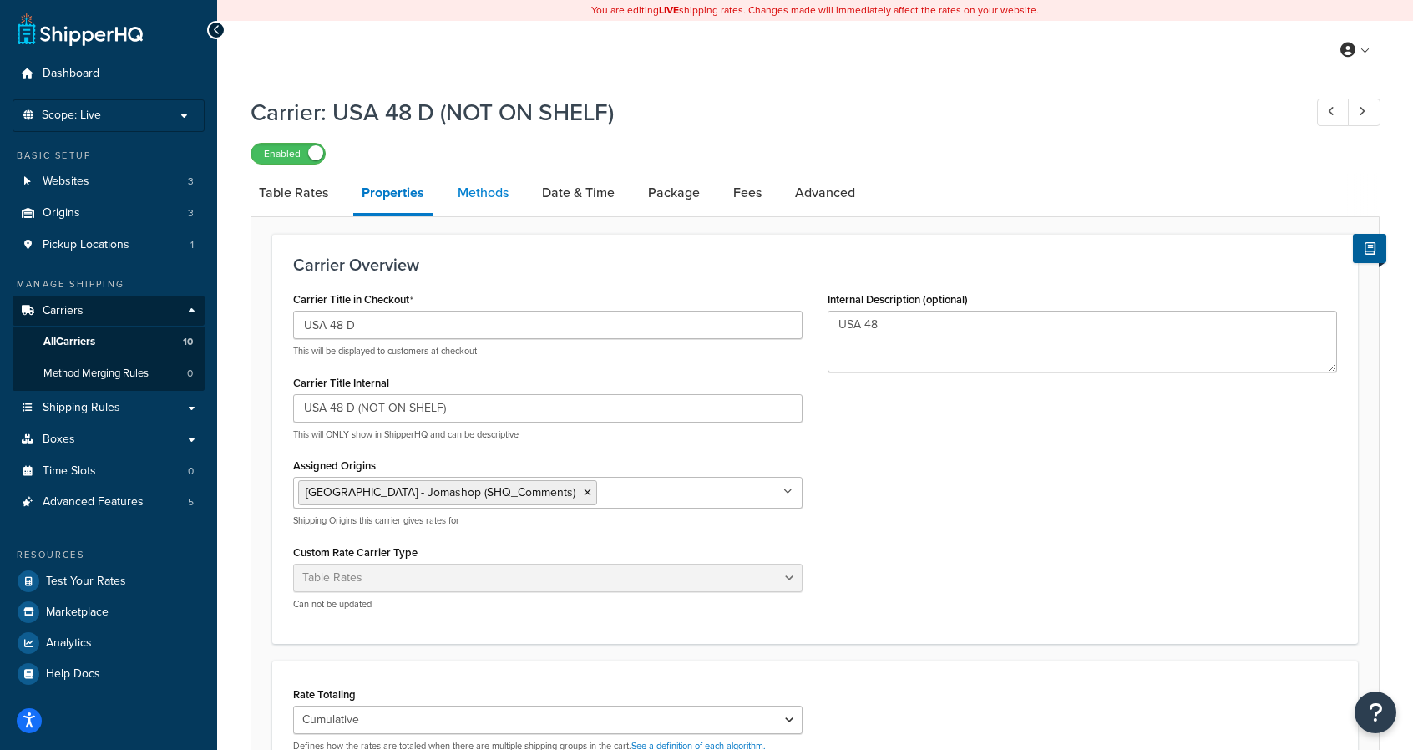
click at [487, 198] on link "Methods" at bounding box center [483, 193] width 68 height 40
select select "25"
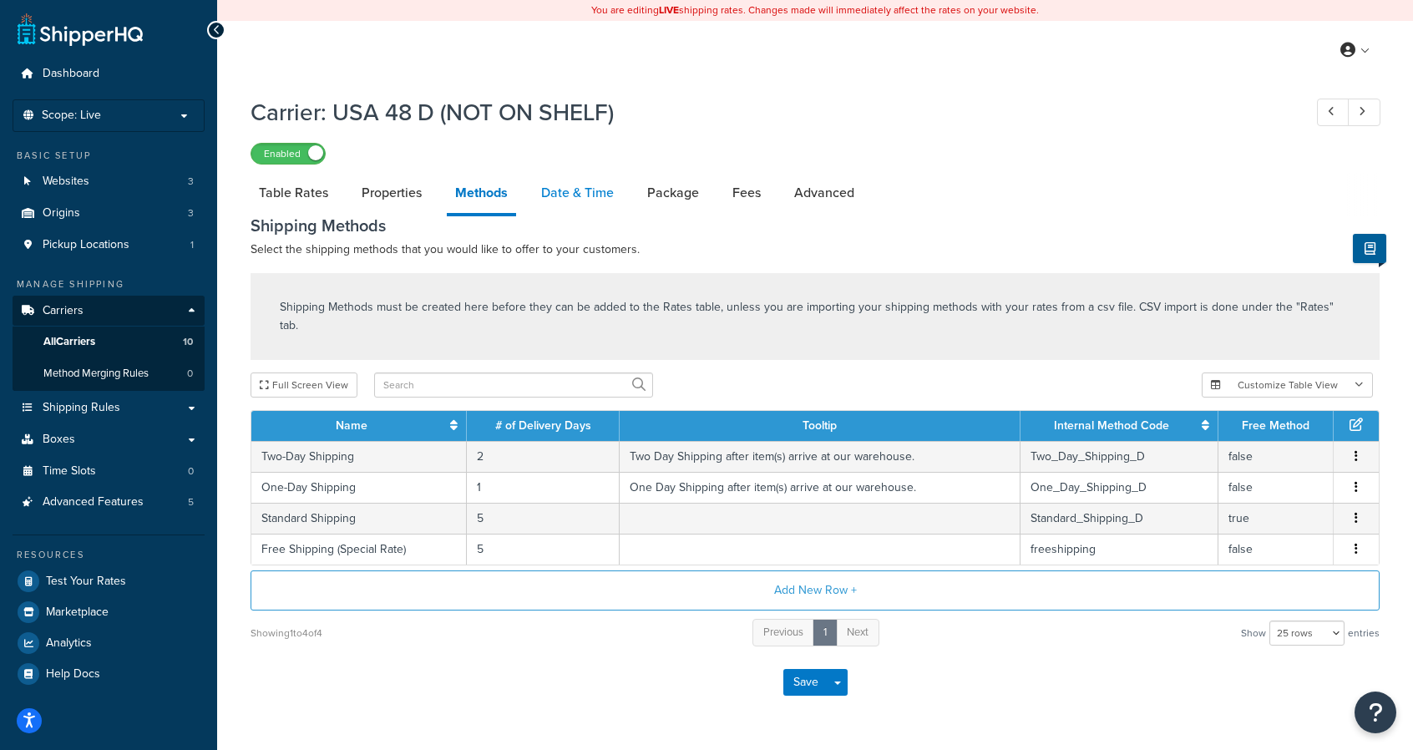
click at [553, 190] on link "Date & Time" at bounding box center [577, 193] width 89 height 40
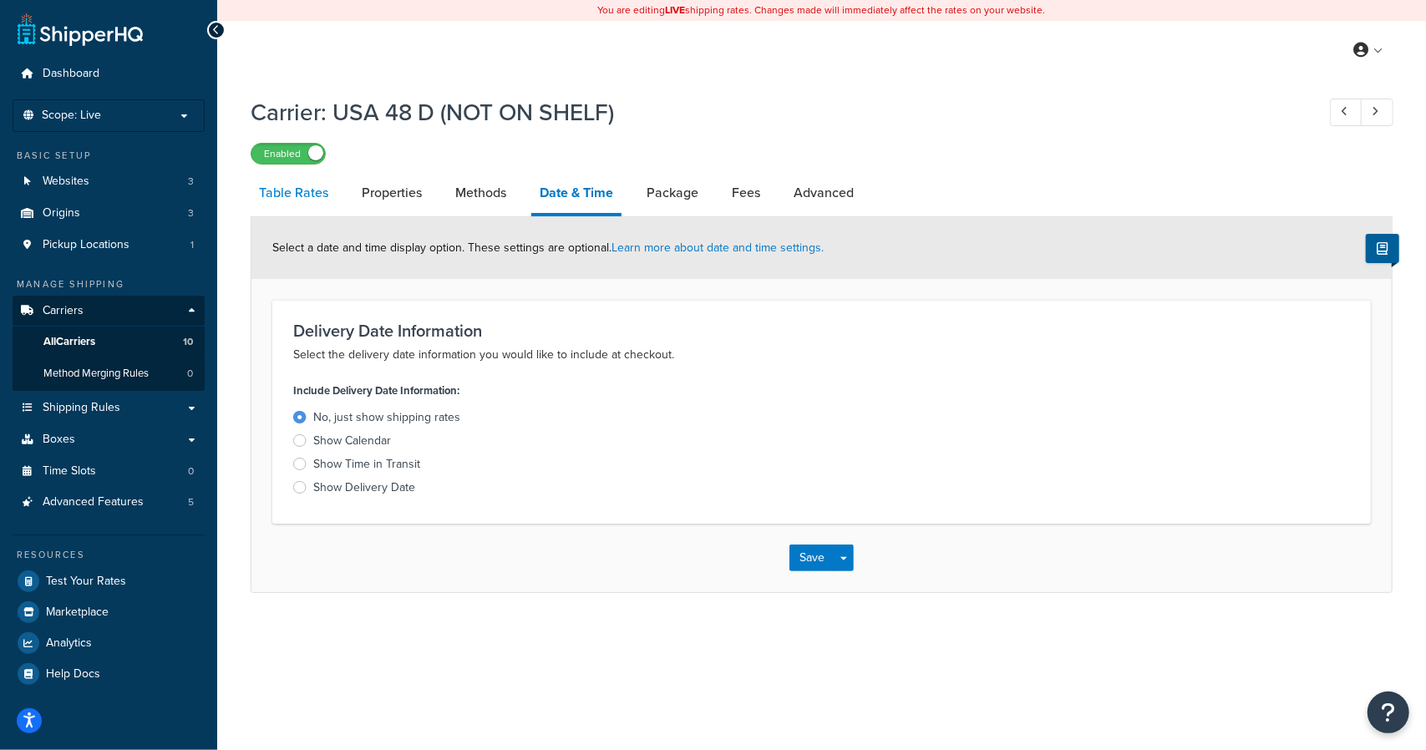
click at [314, 197] on link "Table Rates" at bounding box center [294, 193] width 86 height 40
select select "25"
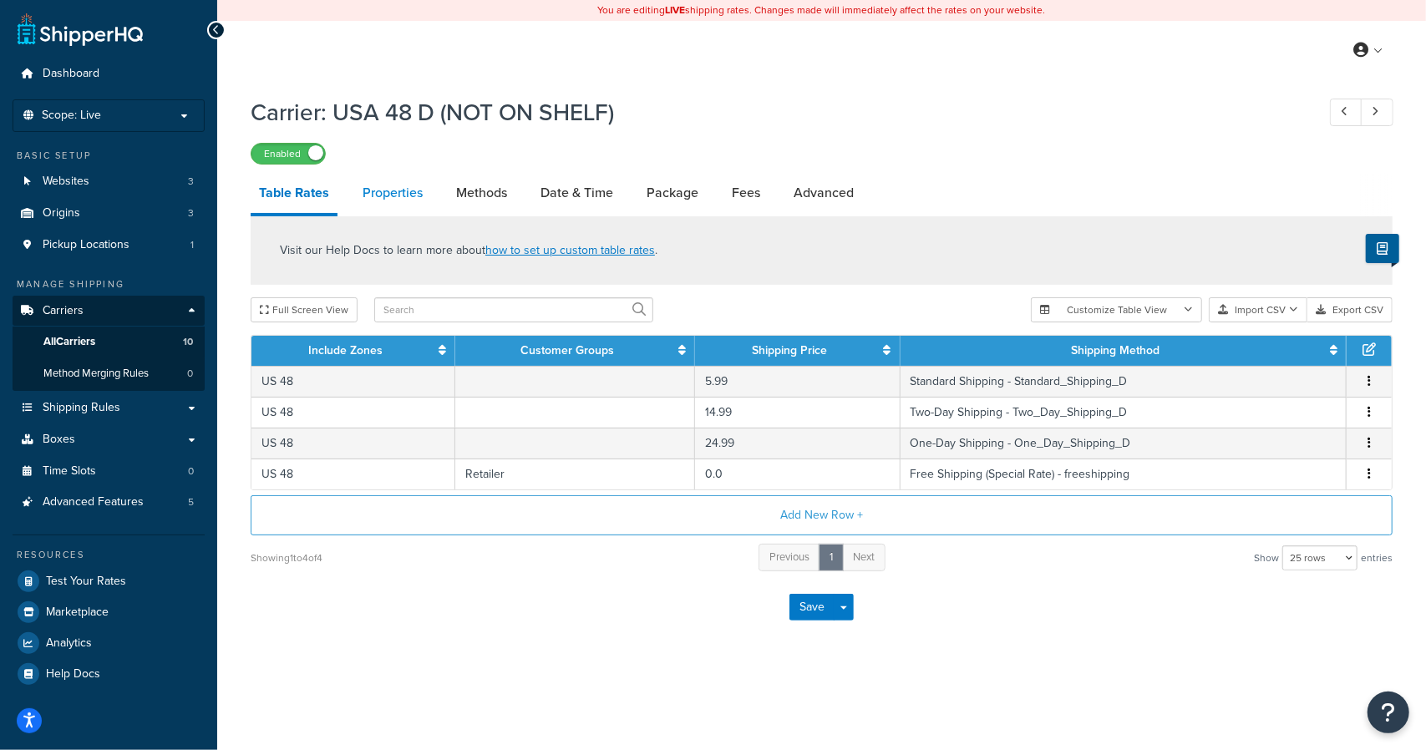
click at [383, 198] on link "Properties" at bounding box center [392, 193] width 77 height 40
